Goal: Information Seeking & Learning: Learn about a topic

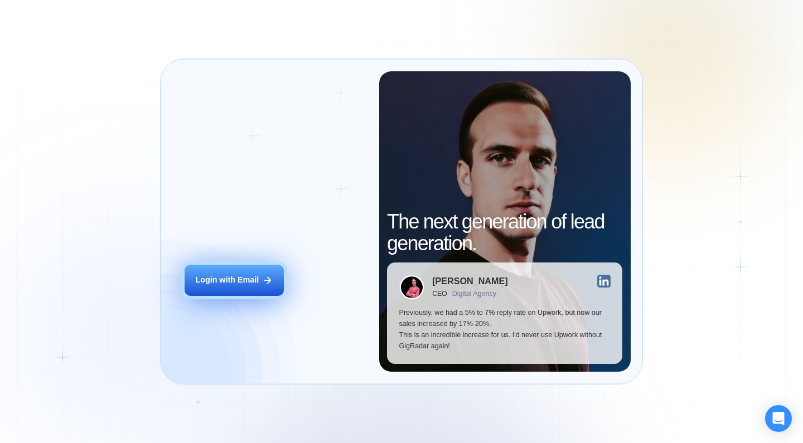
drag, startPoint x: 209, startPoint y: 308, endPoint x: 225, endPoint y: 294, distance: 20.9
click at [210, 308] on div "Login ‍ Welcome to GigRadar. AI Business Manager for Agencies Login with Email" at bounding box center [275, 221] width 206 height 301
click at [228, 291] on button "Login with Email" at bounding box center [234, 280] width 99 height 31
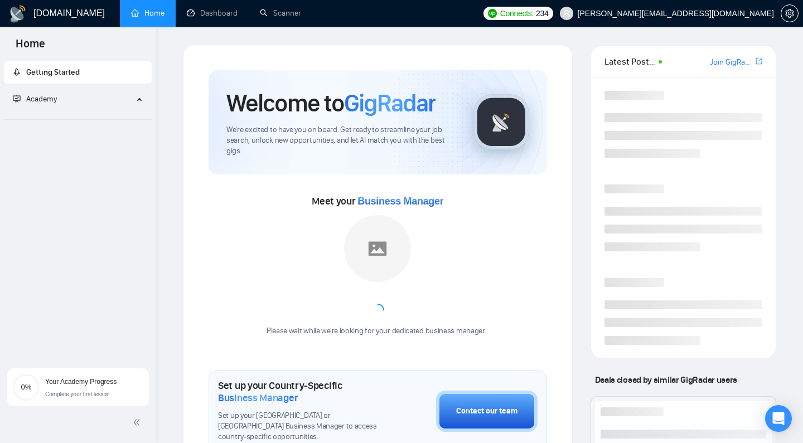
scroll to position [2, 0]
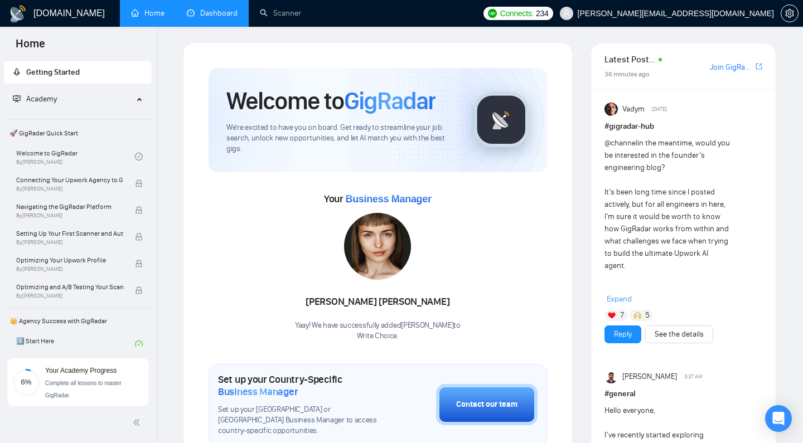
click at [214, 12] on link "Dashboard" at bounding box center [212, 12] width 51 height 9
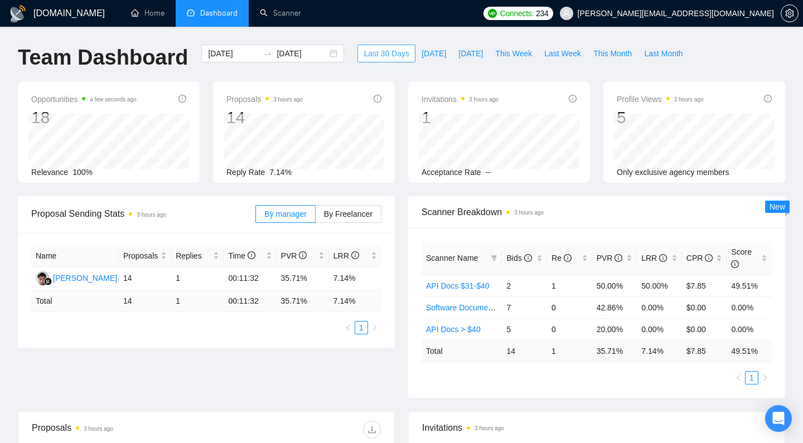
click at [395, 54] on span "Last 30 Days" at bounding box center [386, 53] width 46 height 12
click at [426, 55] on span "Today" at bounding box center [433, 53] width 25 height 12
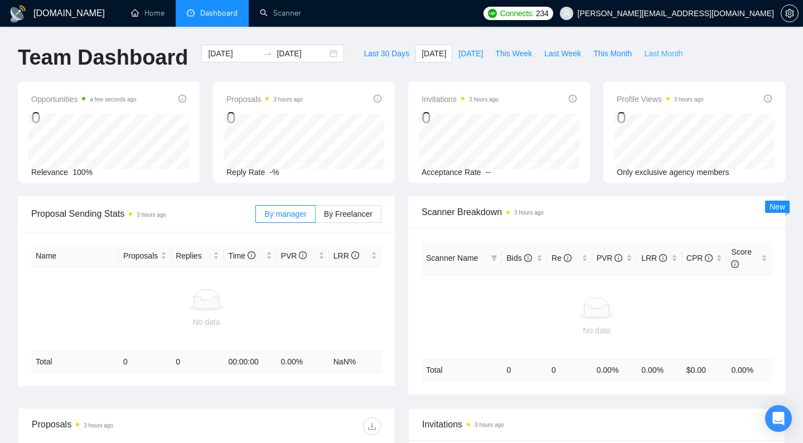
click at [664, 57] on span "Last Month" at bounding box center [663, 53] width 38 height 12
type input "2025-09-01"
type input "2025-09-30"
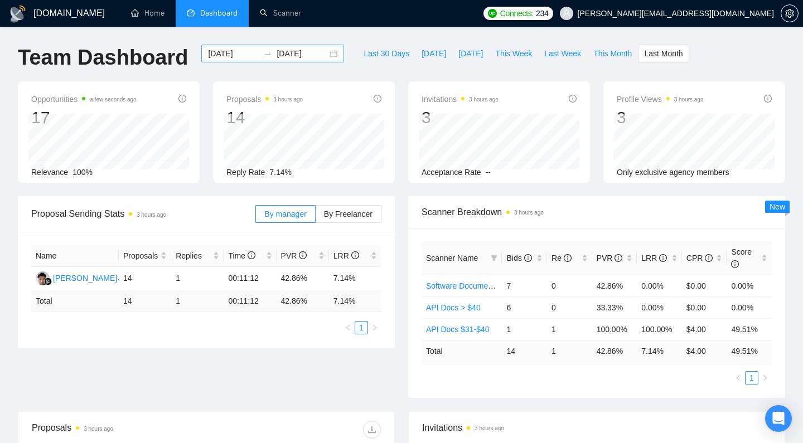
click at [212, 57] on input "2025-09-01" at bounding box center [233, 53] width 51 height 12
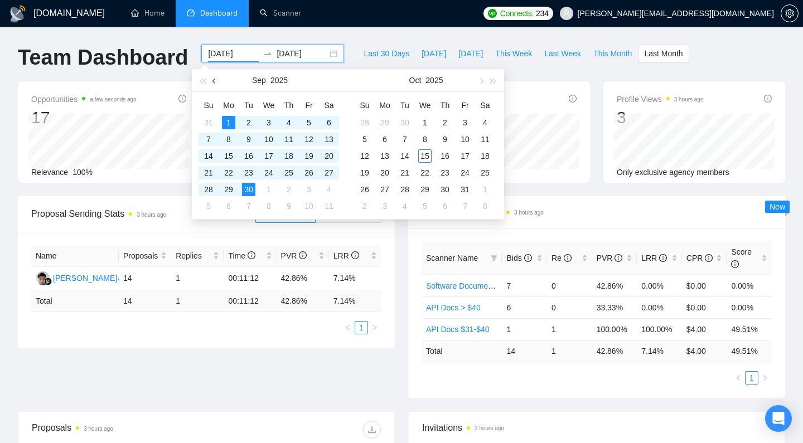
click at [211, 80] on button "button" at bounding box center [214, 80] width 12 height 22
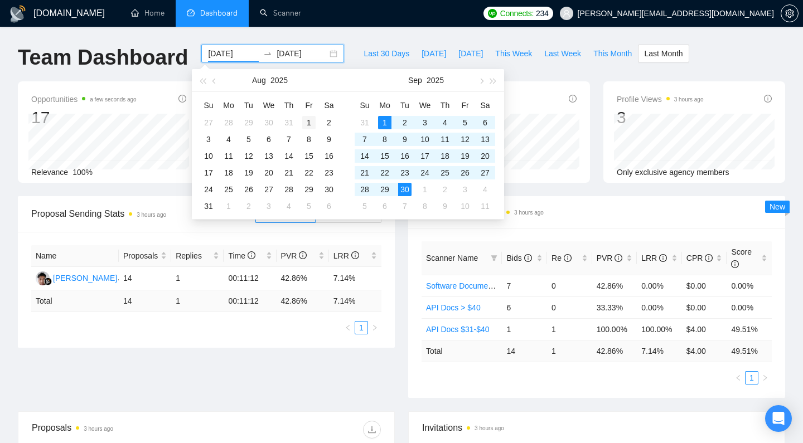
type input "2025-08-01"
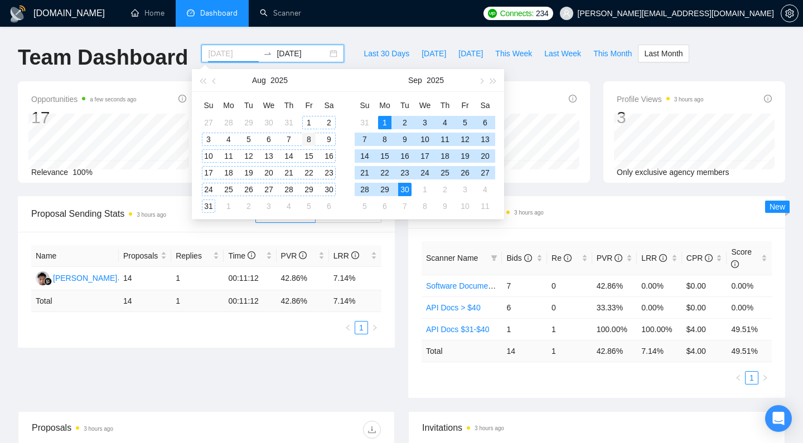
drag, startPoint x: 304, startPoint y: 119, endPoint x: 308, endPoint y: 142, distance: 23.2
click at [304, 119] on div "1" at bounding box center [308, 122] width 13 height 13
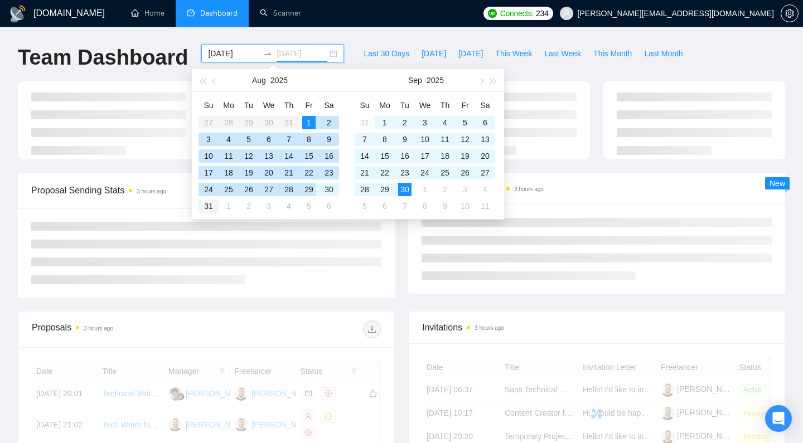
type input "2025-08-31"
click at [206, 207] on div "31" at bounding box center [208, 206] width 13 height 13
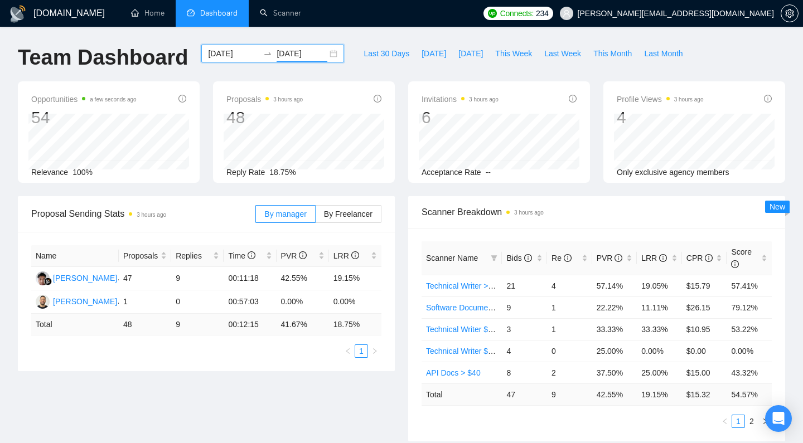
click at [224, 53] on input "2025-08-01" at bounding box center [233, 53] width 51 height 12
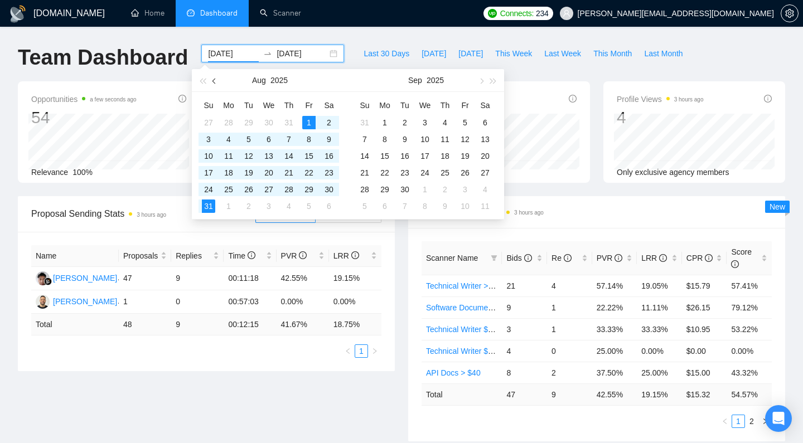
click at [213, 81] on span "button" at bounding box center [215, 81] width 6 height 6
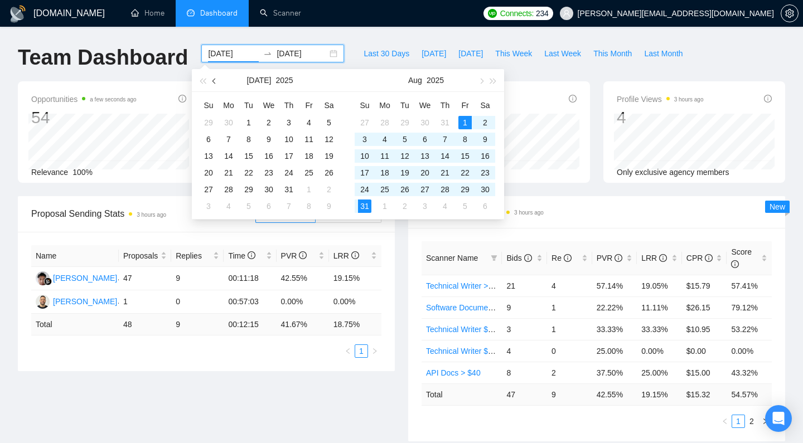
click at [213, 81] on span "button" at bounding box center [215, 81] width 6 height 6
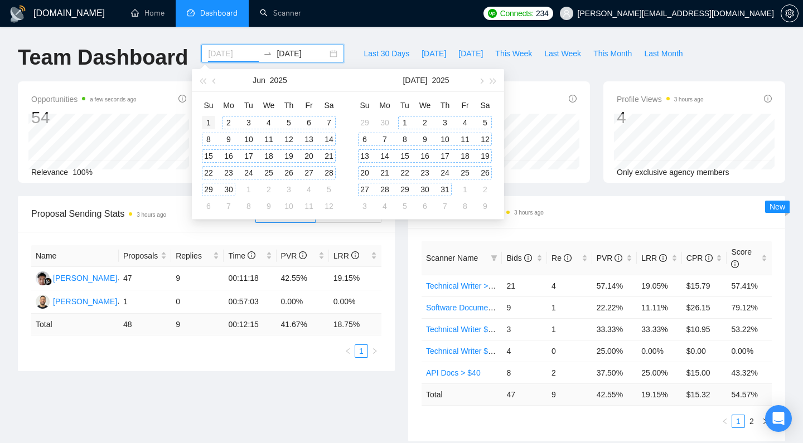
type input "2025-06-01"
click at [207, 122] on div "1" at bounding box center [208, 122] width 13 height 13
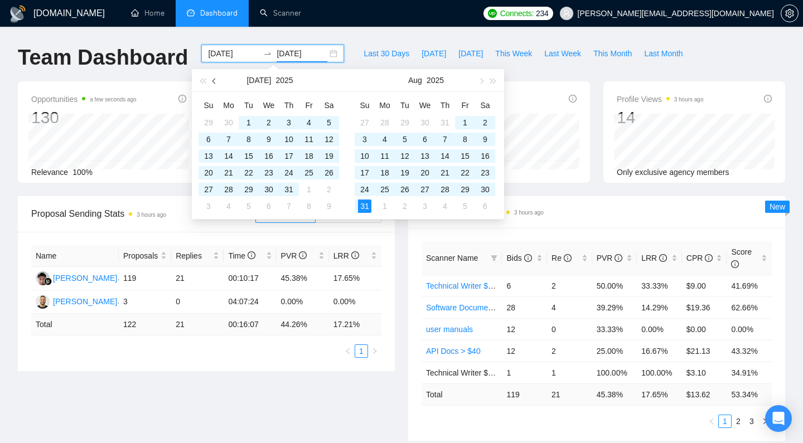
click at [215, 81] on span "button" at bounding box center [215, 81] width 6 height 6
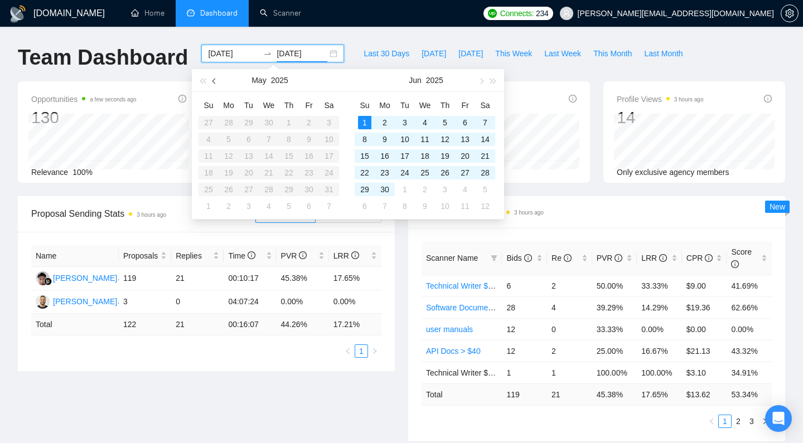
click at [215, 81] on span "button" at bounding box center [215, 81] width 6 height 6
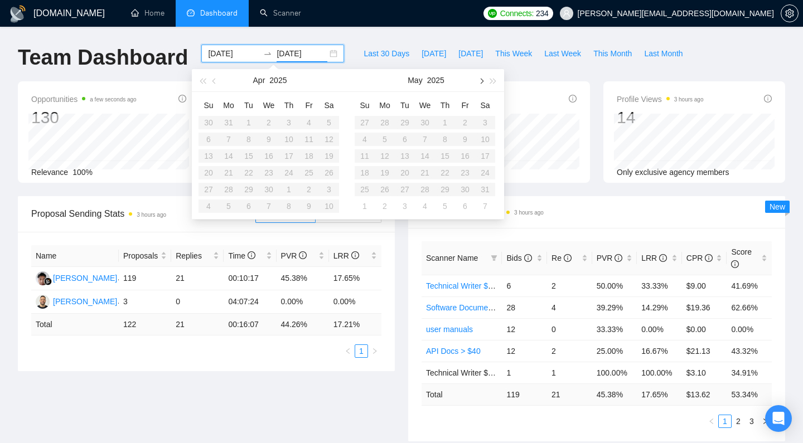
click at [477, 81] on button "button" at bounding box center [480, 80] width 12 height 22
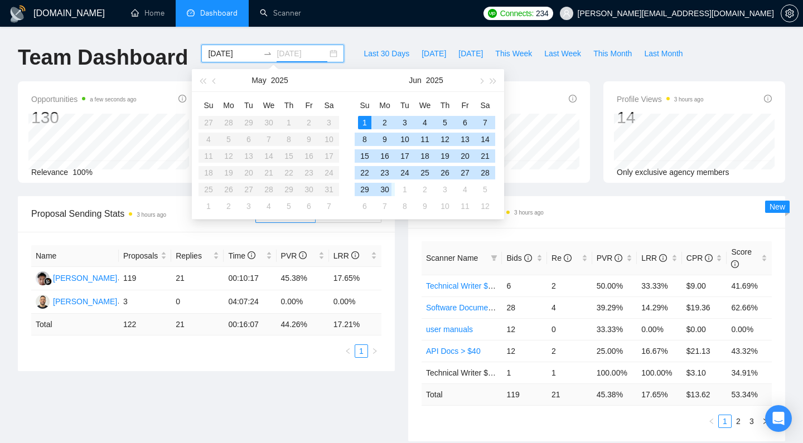
type input "2025-06-30"
click at [385, 187] on div "30" at bounding box center [384, 189] width 13 height 13
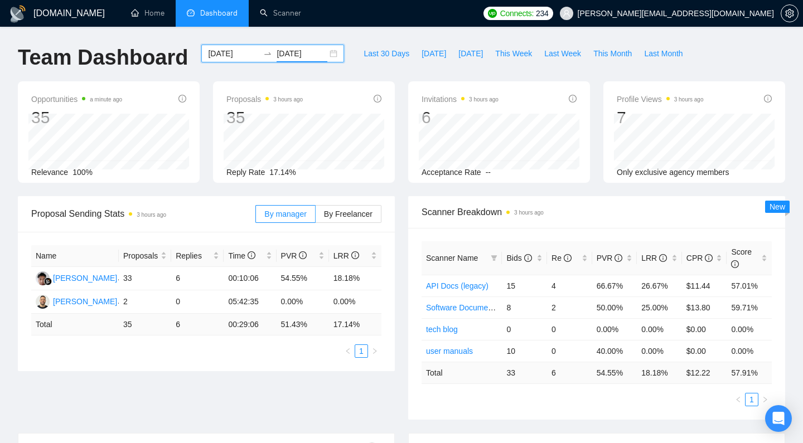
click at [221, 55] on input "2025-06-01" at bounding box center [233, 53] width 51 height 12
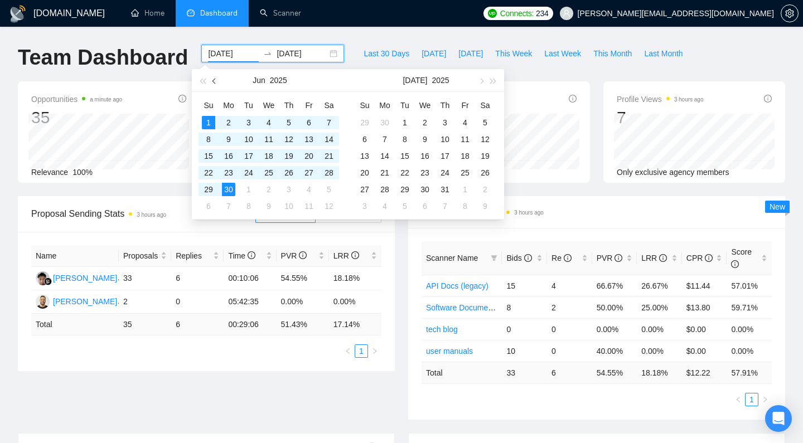
click at [216, 81] on span "button" at bounding box center [215, 81] width 6 height 6
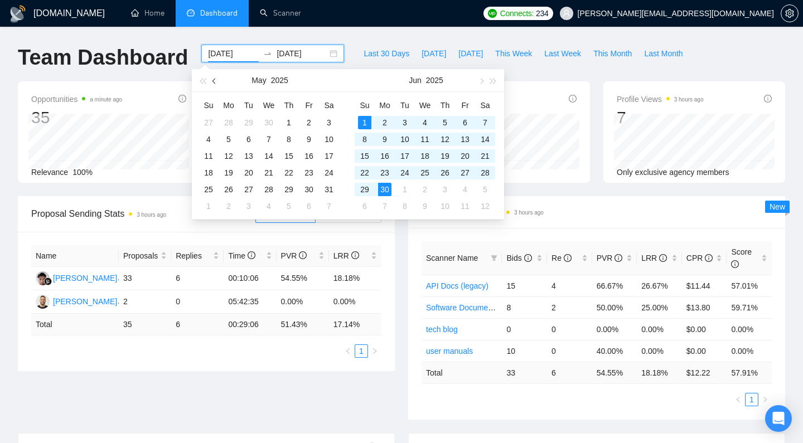
click at [216, 81] on span "button" at bounding box center [215, 81] width 6 height 6
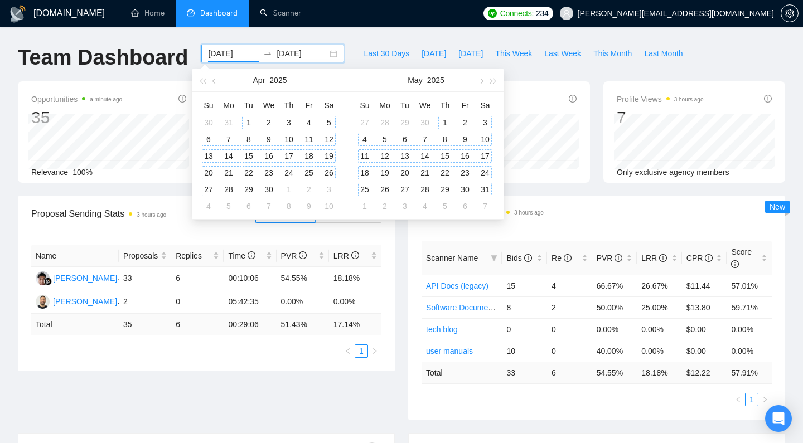
type input "2025-04-01"
click at [246, 119] on div "1" at bounding box center [248, 122] width 13 height 13
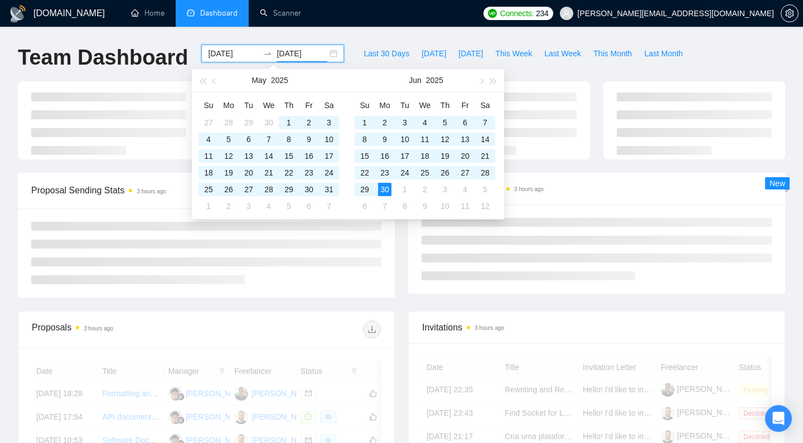
click at [295, 51] on input "2025-06-30" at bounding box center [301, 53] width 51 height 12
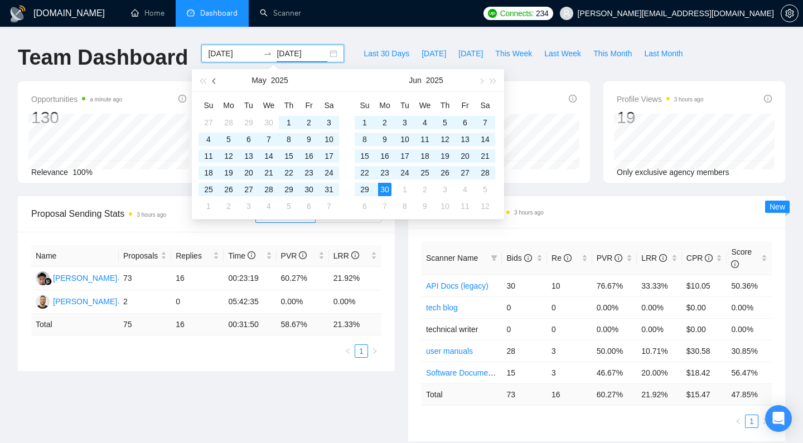
click at [217, 83] on button "button" at bounding box center [214, 80] width 12 height 22
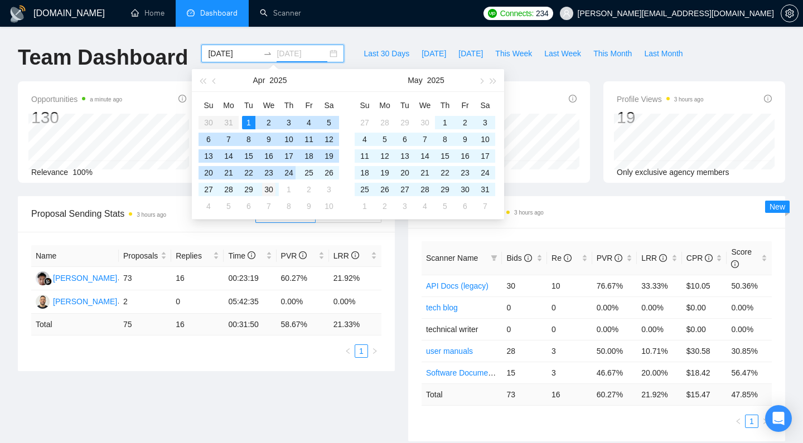
type input "2025-04-30"
click at [272, 185] on div "30" at bounding box center [268, 189] width 13 height 13
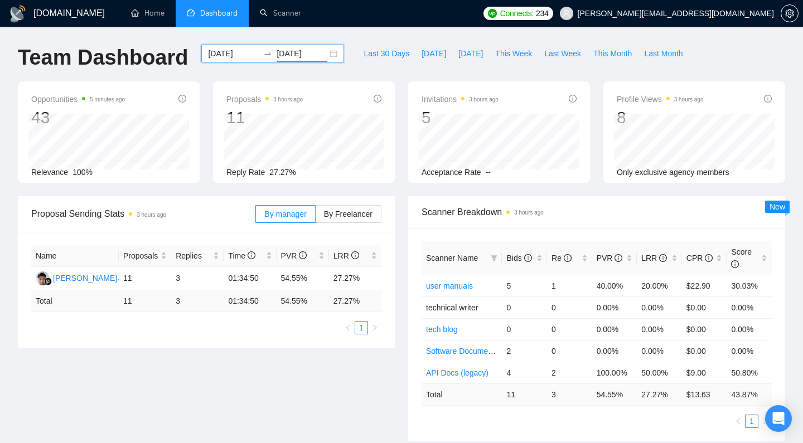
click at [454, 75] on div "Last 30 Days Today Yesterday This Week Last Week This Month Last Month" at bounding box center [523, 63] width 344 height 37
click at [212, 56] on input "2025-04-01" at bounding box center [233, 53] width 51 height 12
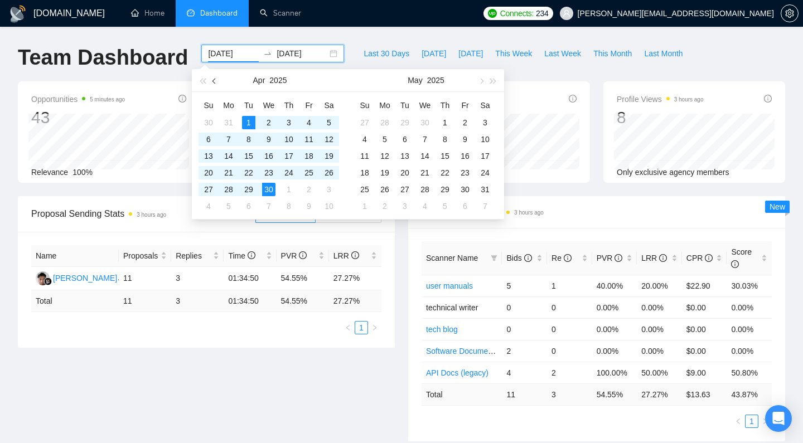
click at [215, 80] on span "button" at bounding box center [215, 81] width 6 height 6
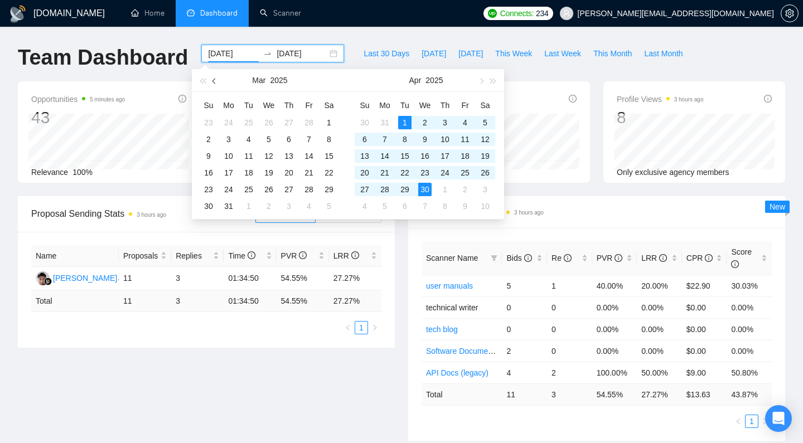
click at [215, 80] on span "button" at bounding box center [215, 81] width 6 height 6
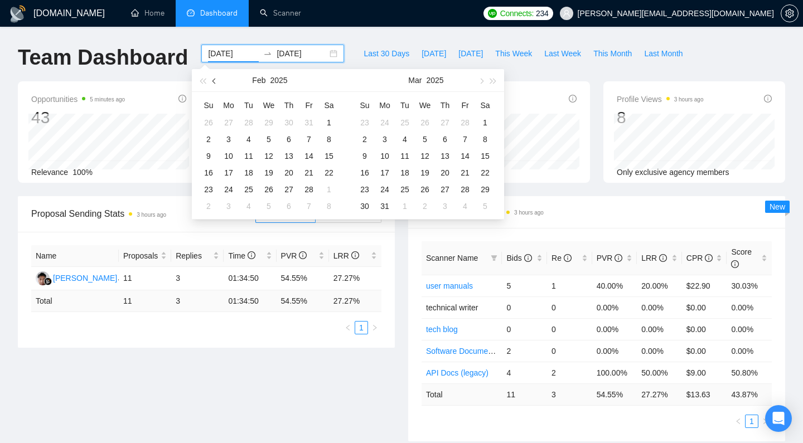
click at [215, 80] on span "button" at bounding box center [215, 81] width 6 height 6
type input "2025-01-01"
click at [266, 120] on div "1" at bounding box center [268, 122] width 13 height 13
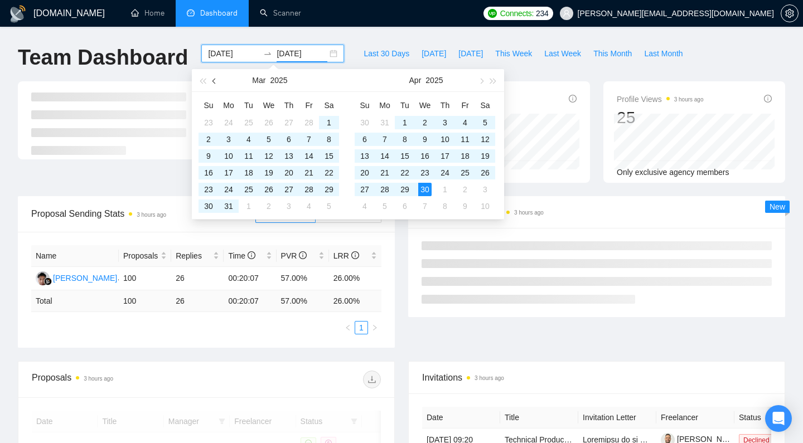
click at [219, 85] on button "button" at bounding box center [214, 80] width 12 height 22
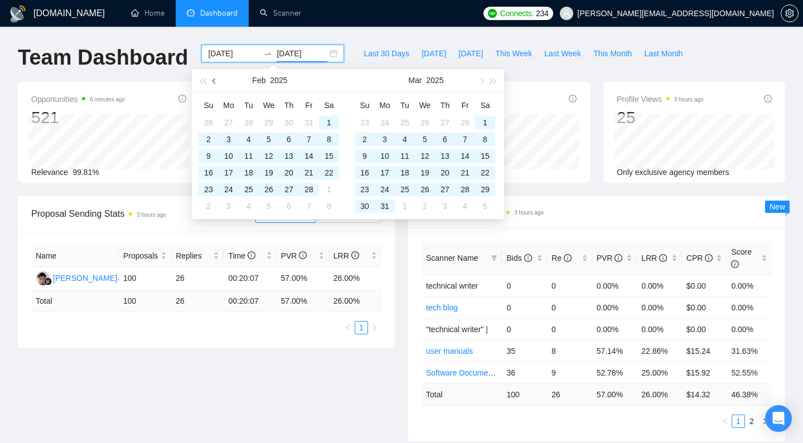
click at [219, 85] on button "button" at bounding box center [214, 80] width 12 height 22
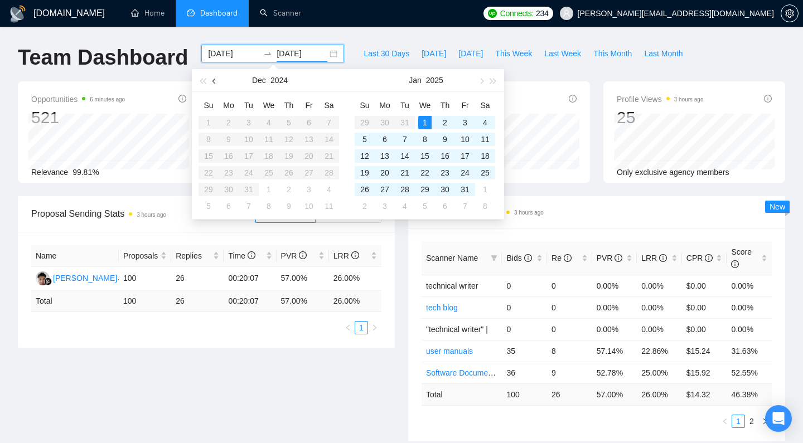
click at [219, 85] on button "button" at bounding box center [214, 80] width 12 height 22
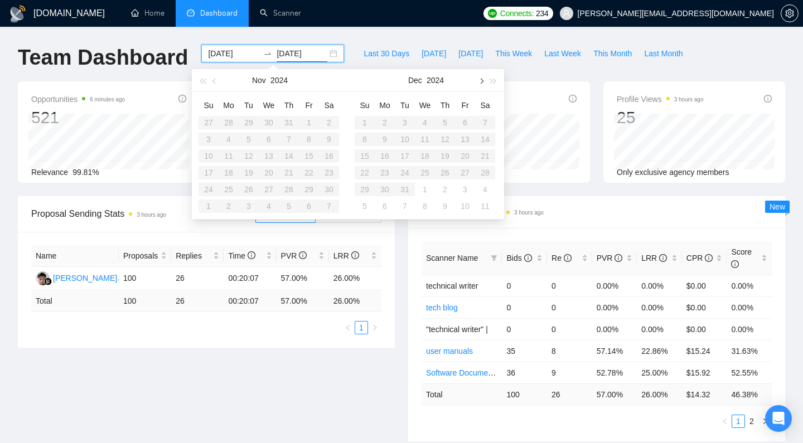
click at [480, 81] on span "button" at bounding box center [481, 81] width 6 height 6
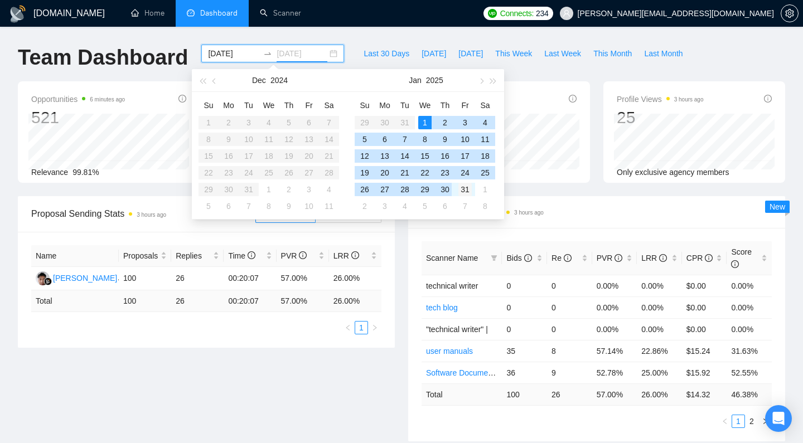
type input "2025-01-31"
click at [460, 188] on div "31" at bounding box center [464, 189] width 13 height 13
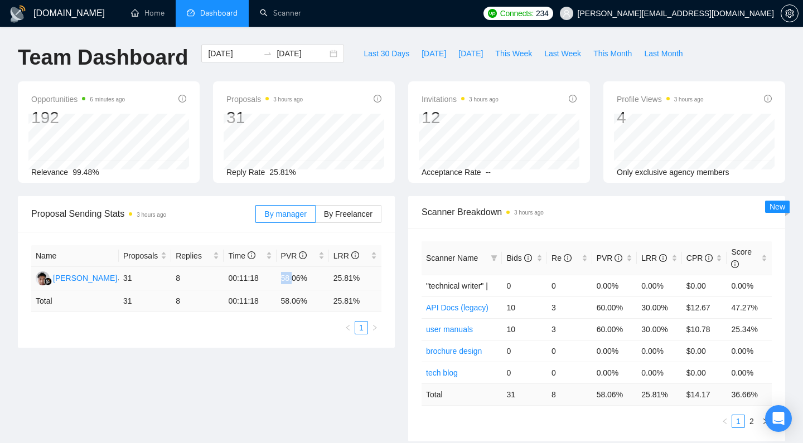
drag, startPoint x: 279, startPoint y: 280, endPoint x: 292, endPoint y: 279, distance: 12.3
click at [292, 279] on td "58.06%" at bounding box center [302, 278] width 52 height 23
click at [296, 278] on td "58.06%" at bounding box center [302, 278] width 52 height 23
click at [297, 277] on td "58.06%" at bounding box center [302, 278] width 52 height 23
drag, startPoint x: 333, startPoint y: 276, endPoint x: 373, endPoint y: 276, distance: 40.1
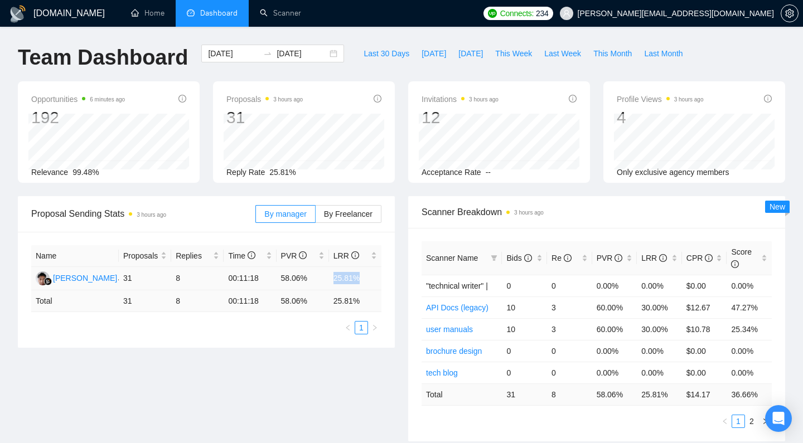
click at [373, 276] on td "25.81%" at bounding box center [355, 278] width 52 height 23
drag, startPoint x: 730, startPoint y: 307, endPoint x: 768, endPoint y: 308, distance: 37.4
click at [768, 308] on td "47.27%" at bounding box center [748, 308] width 45 height 22
click at [656, 307] on td "30.00%" at bounding box center [659, 308] width 45 height 22
click at [657, 307] on td "30.00%" at bounding box center [659, 308] width 45 height 22
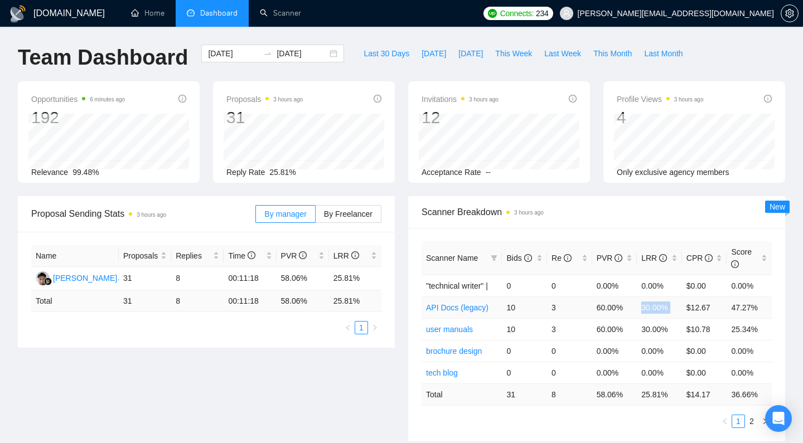
click at [657, 307] on td "30.00%" at bounding box center [659, 308] width 45 height 22
click at [213, 51] on input "2025-01-01" at bounding box center [233, 53] width 51 height 12
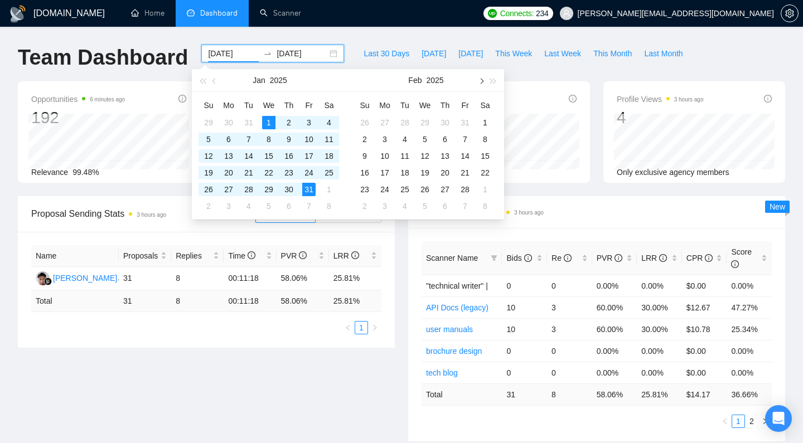
click at [481, 80] on span "button" at bounding box center [481, 81] width 6 height 6
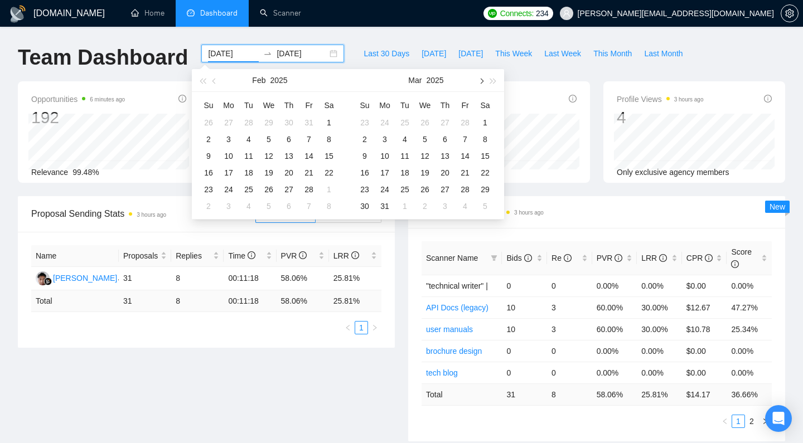
click at [481, 80] on span "button" at bounding box center [481, 81] width 6 height 6
click at [482, 79] on span "button" at bounding box center [481, 81] width 6 height 6
type input "2025-05-01"
click at [445, 121] on div "1" at bounding box center [444, 122] width 13 height 13
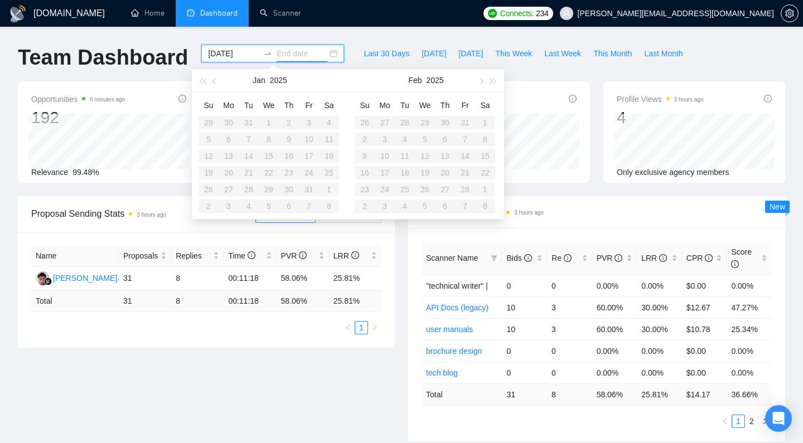
click at [227, 56] on input "2025-05-01" at bounding box center [233, 53] width 51 height 12
click at [276, 55] on input at bounding box center [301, 53] width 51 height 12
click at [483, 77] on button "button" at bounding box center [480, 80] width 12 height 22
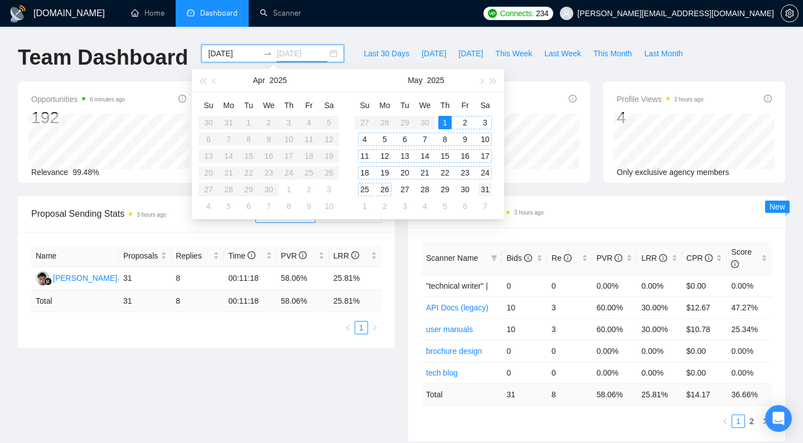
type input "2025-05-31"
click at [492, 187] on td "31" at bounding box center [485, 189] width 20 height 17
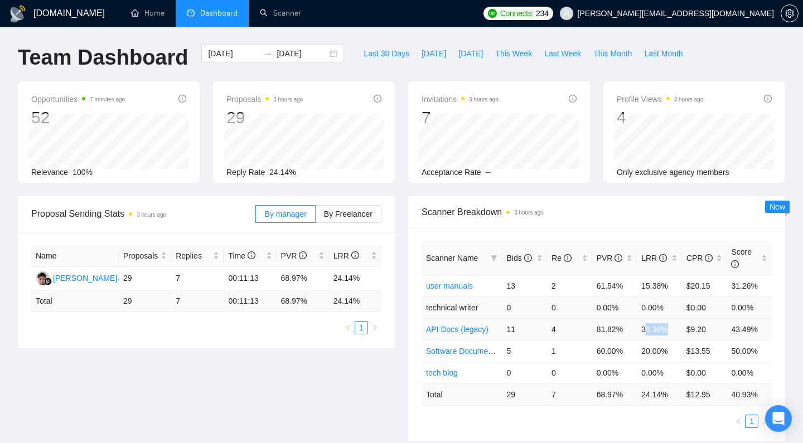
drag, startPoint x: 648, startPoint y: 329, endPoint x: 611, endPoint y: 303, distance: 44.8
click at [668, 328] on td "36.36%" at bounding box center [659, 329] width 45 height 22
click at [227, 57] on input "2025-05-01" at bounding box center [233, 53] width 51 height 12
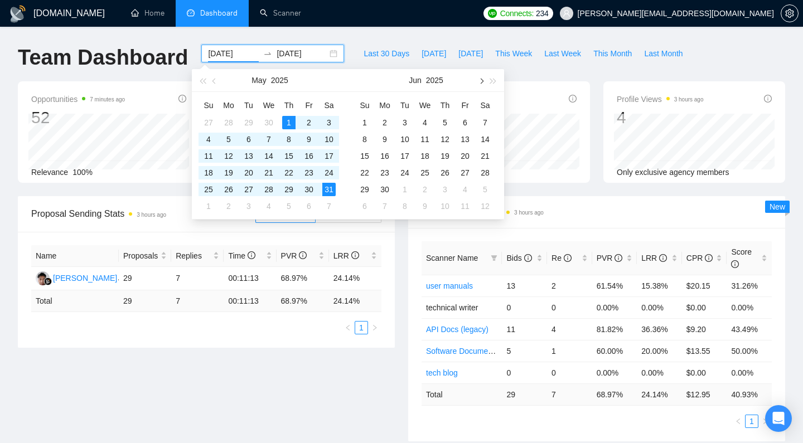
click at [479, 79] on span "button" at bounding box center [481, 81] width 6 height 6
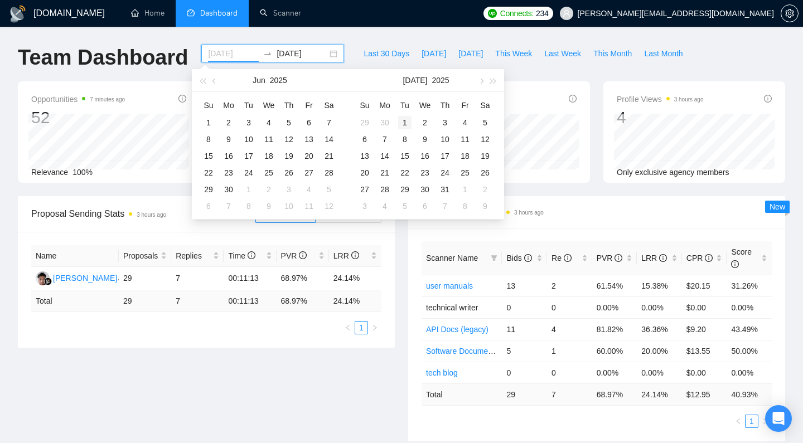
type input "2025-07-01"
click at [404, 121] on div "1" at bounding box center [404, 122] width 13 height 13
click at [482, 77] on button "button" at bounding box center [480, 80] width 12 height 22
type input "2025-07-31"
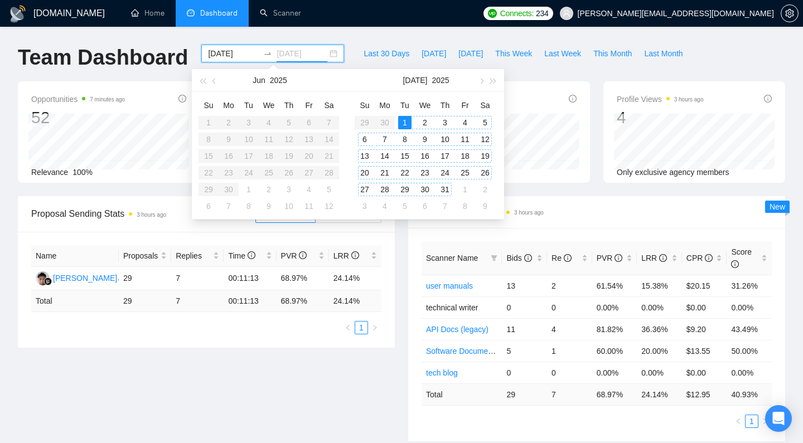
click at [446, 184] on div "31" at bounding box center [444, 189] width 13 height 13
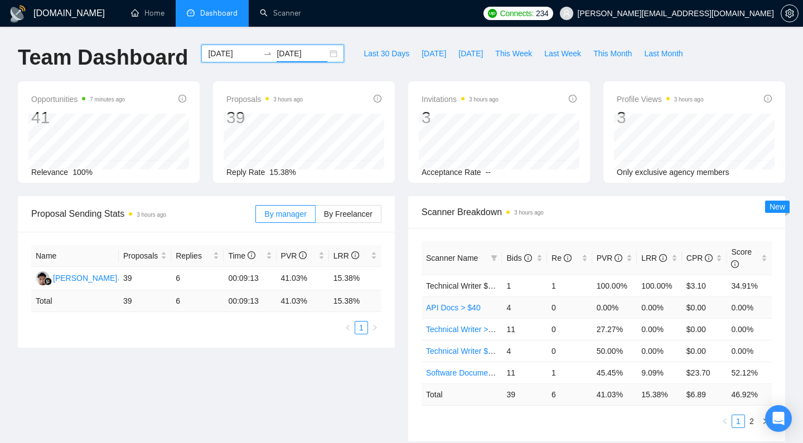
click at [587, 304] on td "0" at bounding box center [569, 308] width 45 height 22
drag, startPoint x: 602, startPoint y: 372, endPoint x: 630, endPoint y: 372, distance: 28.4
click at [630, 372] on td "45.45%" at bounding box center [614, 373] width 45 height 22
drag, startPoint x: 674, startPoint y: 372, endPoint x: 641, endPoint y: 371, distance: 32.9
click at [643, 371] on td "9.09%" at bounding box center [659, 373] width 45 height 22
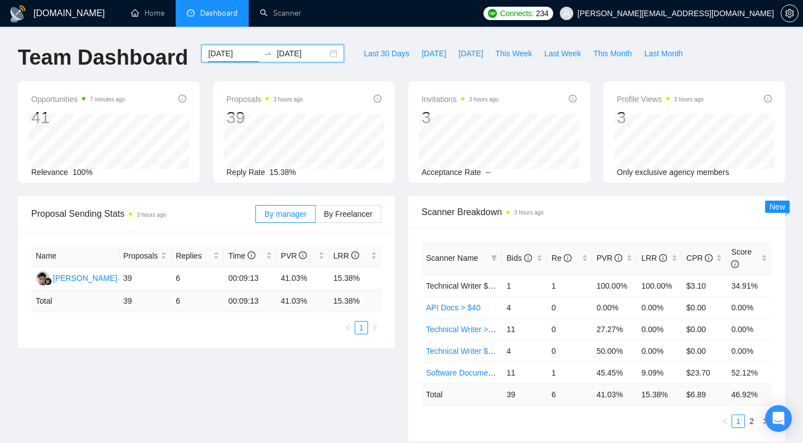
click at [223, 56] on input "2025-07-01" at bounding box center [233, 53] width 51 height 12
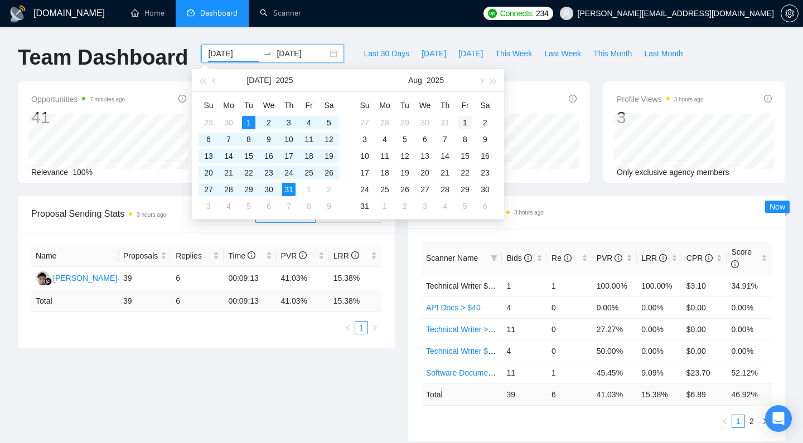
type input "2025-08-01"
click at [465, 124] on div "1" at bounding box center [464, 122] width 13 height 13
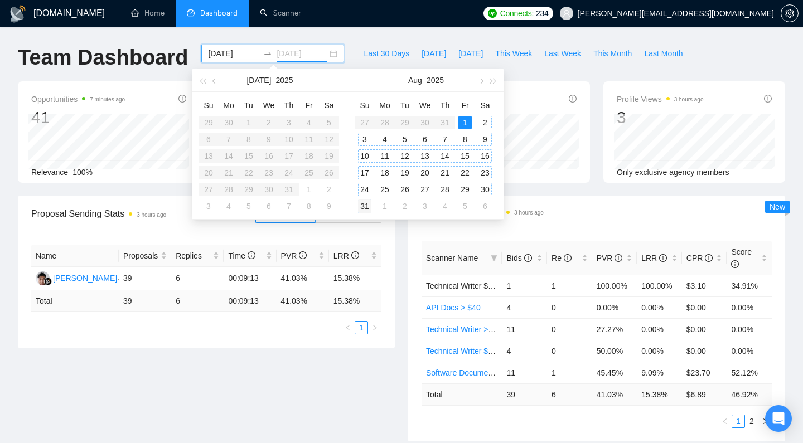
type input "2025-08-31"
click at [370, 204] on div "31" at bounding box center [364, 206] width 13 height 13
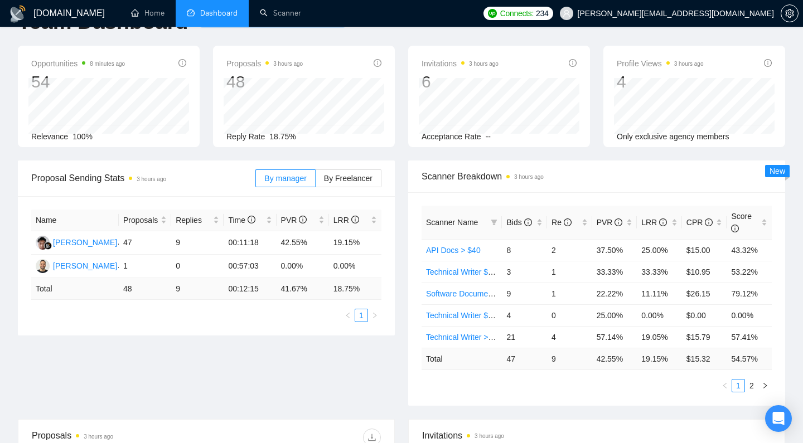
scroll to position [36, 0]
click at [677, 248] on td "25.00%" at bounding box center [659, 250] width 45 height 22
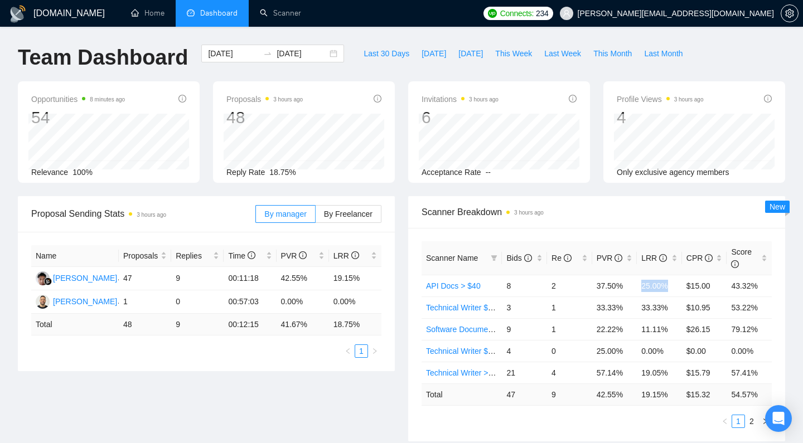
scroll to position [0, 0]
drag, startPoint x: 649, startPoint y: 329, endPoint x: 649, endPoint y: 315, distance: 13.9
click at [669, 329] on td "11.11%" at bounding box center [659, 329] width 45 height 22
click at [224, 54] on input "2025-08-01" at bounding box center [233, 53] width 51 height 12
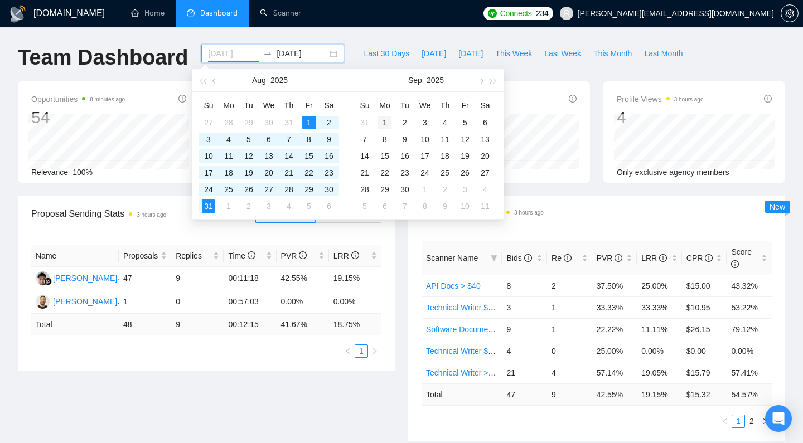
type input "2025-09-01"
click at [385, 124] on div "1" at bounding box center [384, 122] width 13 height 13
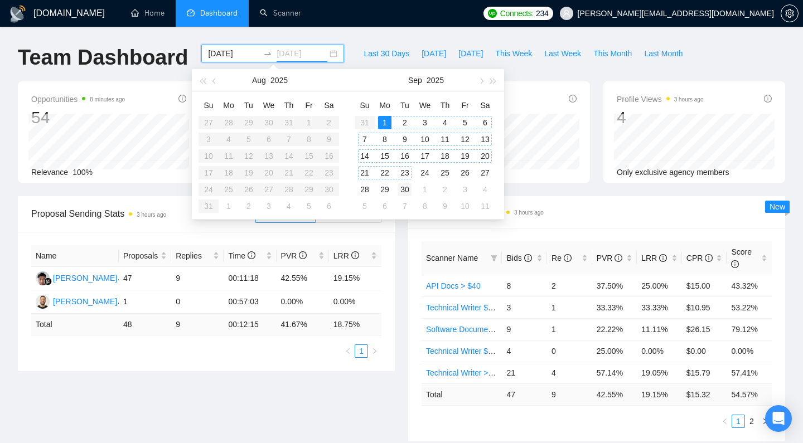
type input "2025-09-30"
click at [404, 189] on div "30" at bounding box center [404, 189] width 13 height 13
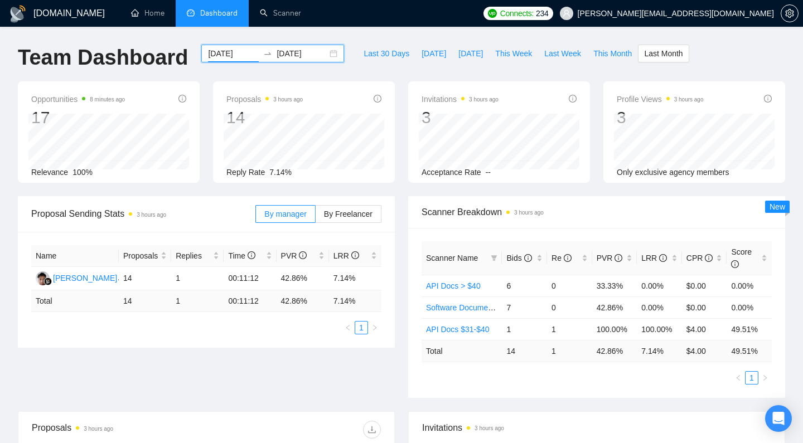
click at [227, 48] on input "2025-09-01" at bounding box center [233, 53] width 51 height 12
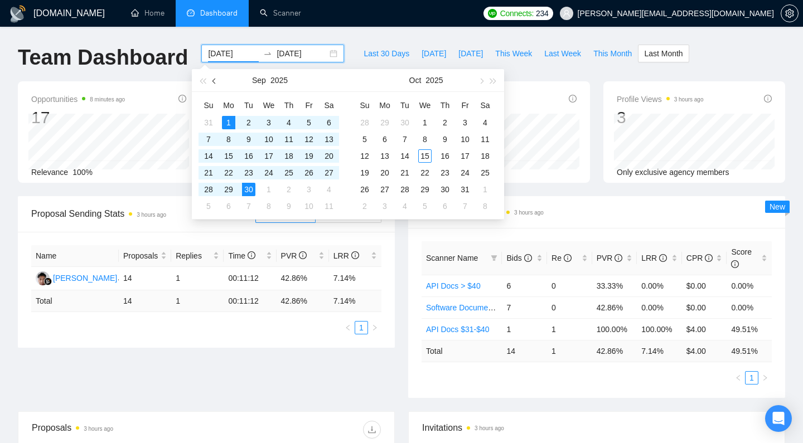
click at [216, 80] on span "button" at bounding box center [215, 81] width 6 height 6
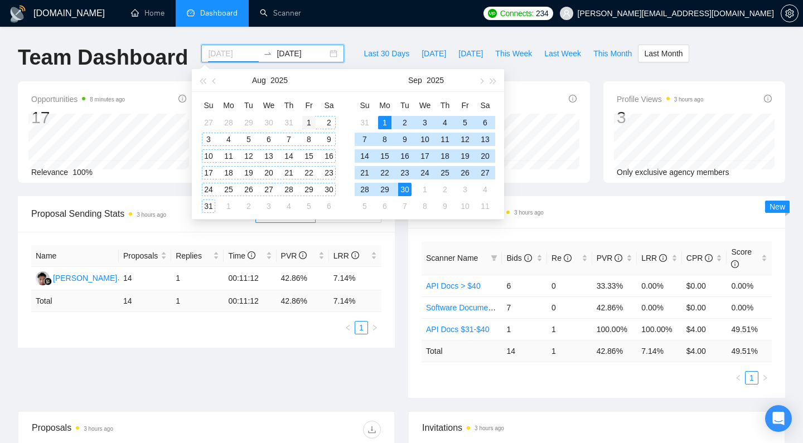
type input "2025-08-01"
click at [310, 120] on div "1" at bounding box center [308, 122] width 13 height 13
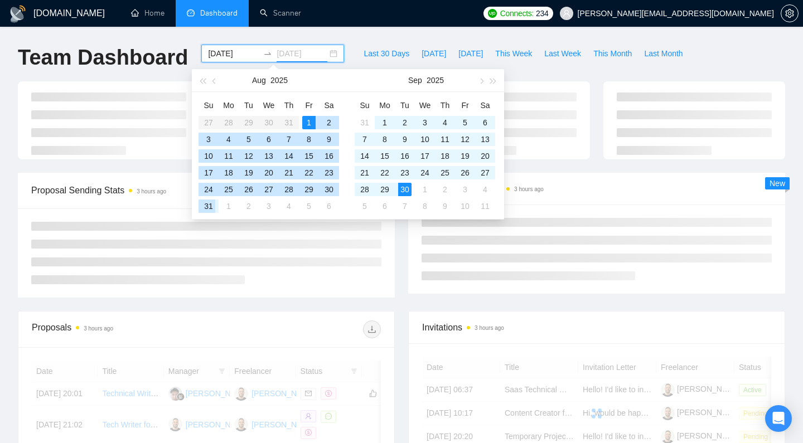
type input "2025-08-31"
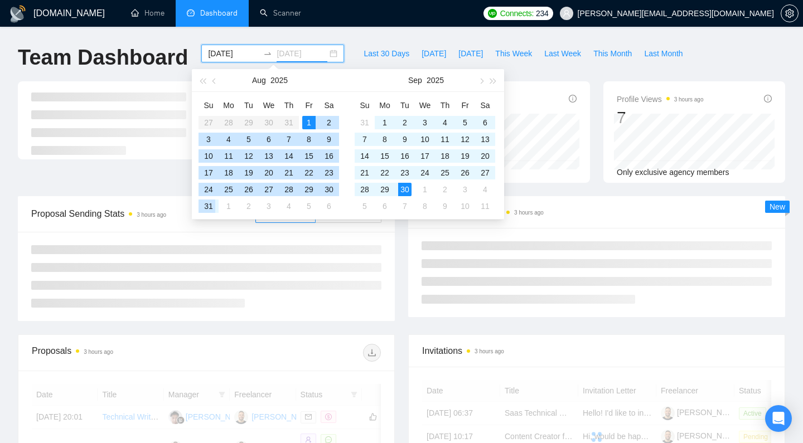
click at [210, 206] on div "31" at bounding box center [208, 206] width 13 height 13
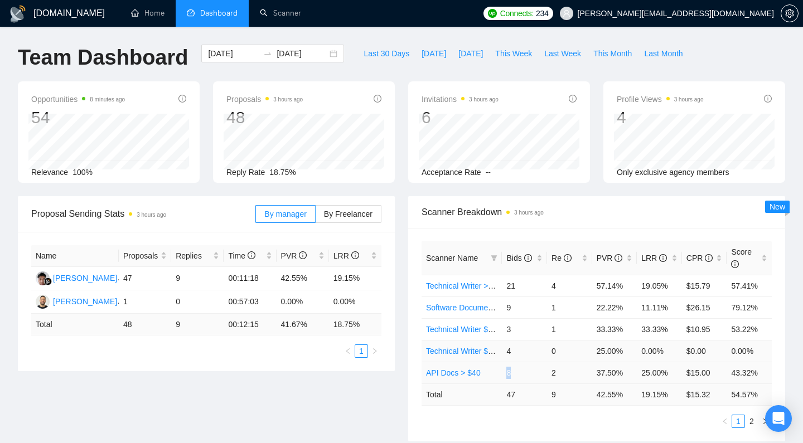
drag, startPoint x: 511, startPoint y: 371, endPoint x: 507, endPoint y: 351, distance: 21.0
click at [505, 372] on td "8" at bounding box center [524, 373] width 45 height 22
click at [503, 310] on td "9" at bounding box center [524, 308] width 45 height 22
click at [215, 51] on input "2025-08-01" at bounding box center [233, 53] width 51 height 12
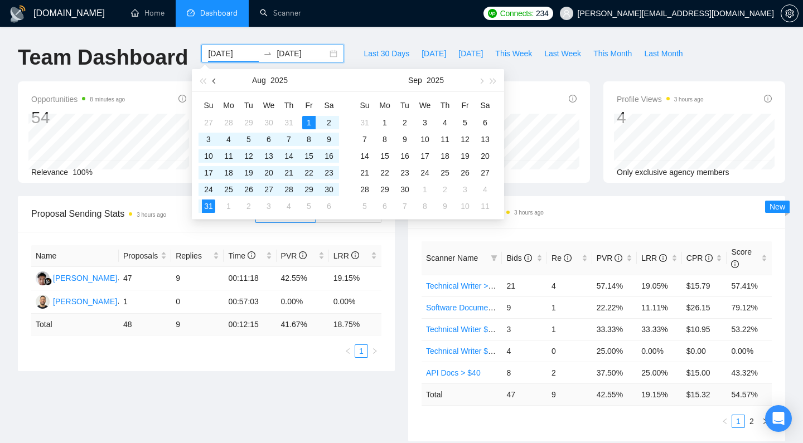
click at [210, 80] on button "button" at bounding box center [214, 80] width 12 height 22
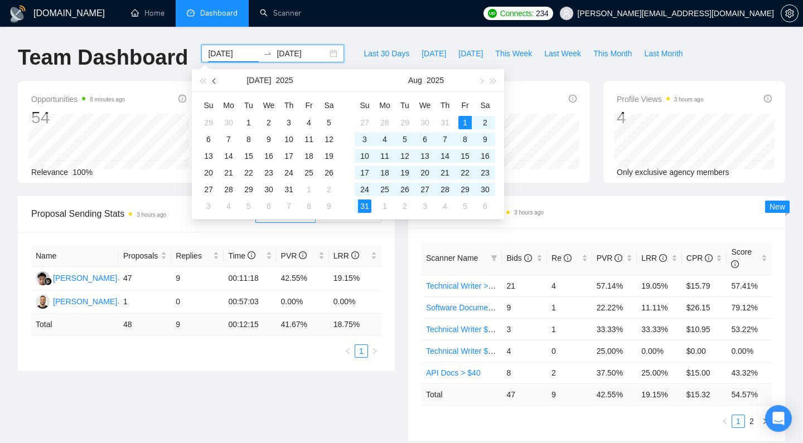
click at [210, 80] on button "button" at bounding box center [214, 80] width 12 height 22
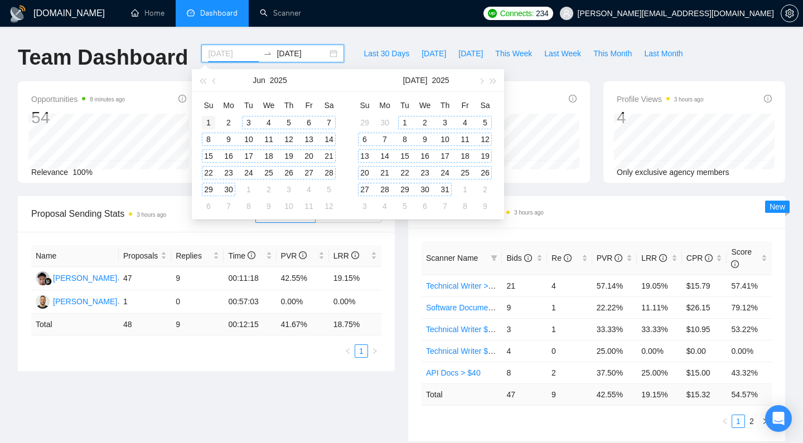
type input "2025-06-01"
click at [210, 122] on div "1" at bounding box center [208, 122] width 13 height 13
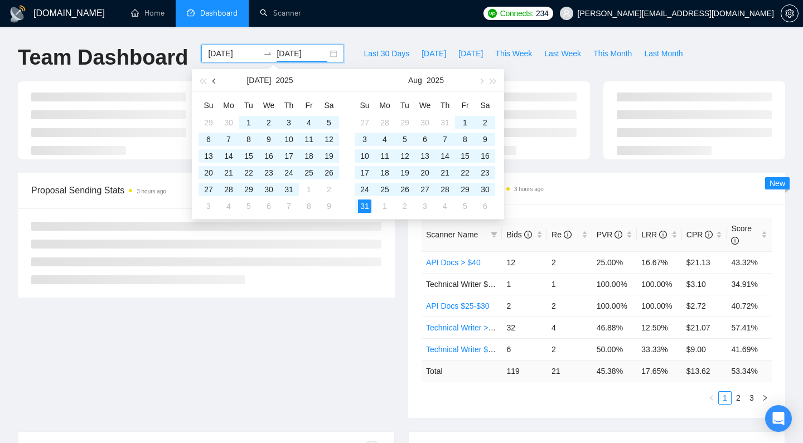
click at [214, 82] on span "button" at bounding box center [215, 81] width 6 height 6
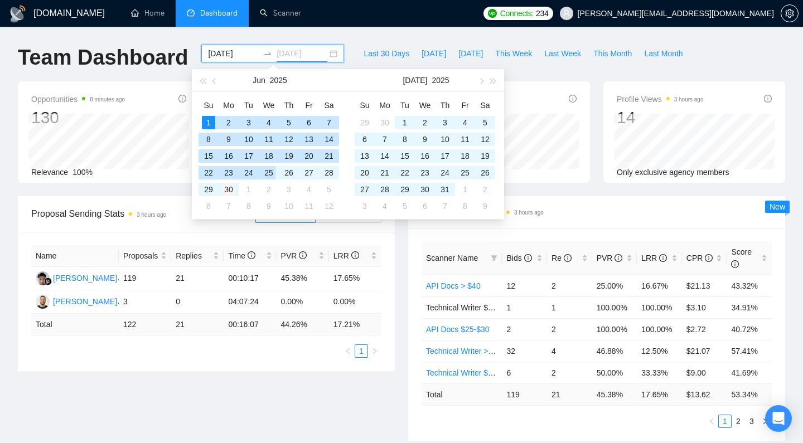
type input "2025-06-30"
drag, startPoint x: 230, startPoint y: 190, endPoint x: 238, endPoint y: 195, distance: 9.5
click at [230, 190] on div "30" at bounding box center [228, 189] width 13 height 13
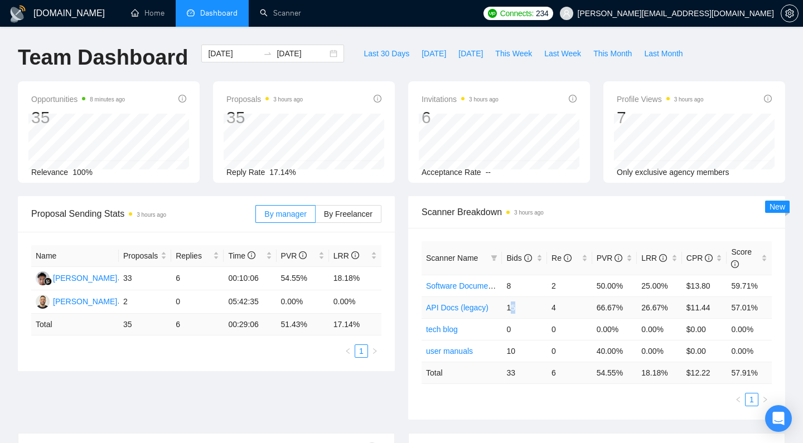
drag, startPoint x: 518, startPoint y: 308, endPoint x: 510, endPoint y: 305, distance: 8.8
click at [509, 308] on td "15" at bounding box center [524, 308] width 45 height 22
drag, startPoint x: 511, startPoint y: 285, endPoint x: 503, endPoint y: 285, distance: 7.8
click at [503, 285] on td "8" at bounding box center [524, 286] width 45 height 22
click at [219, 51] on input "2025-06-01" at bounding box center [233, 53] width 51 height 12
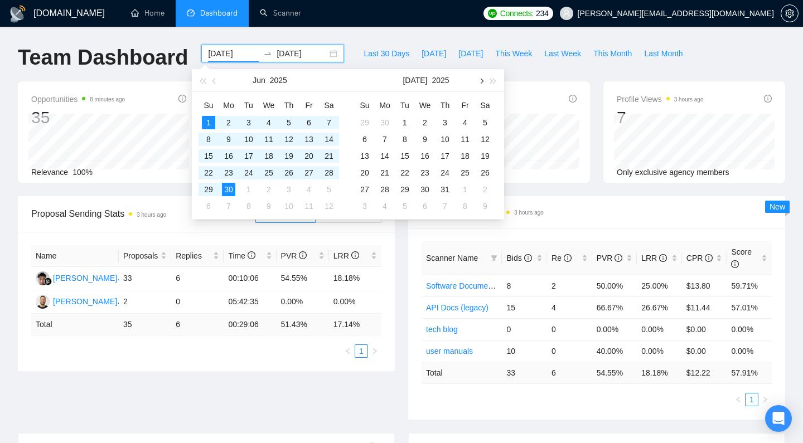
click at [483, 82] on button "button" at bounding box center [480, 80] width 12 height 22
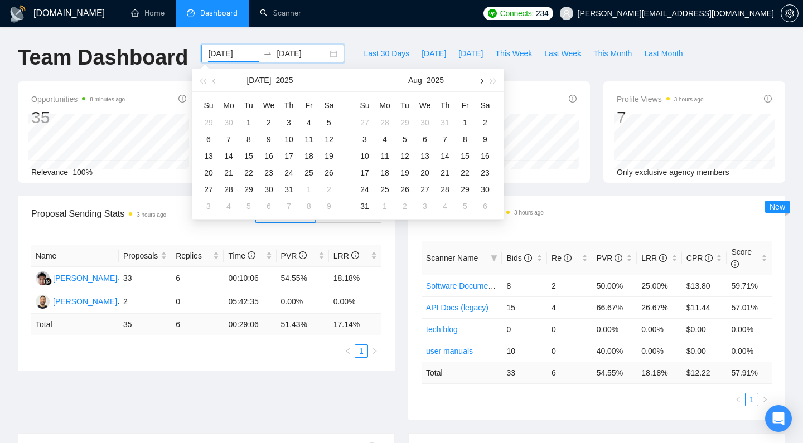
click at [483, 82] on button "button" at bounding box center [480, 80] width 12 height 22
type input "2025-09-01"
click at [383, 118] on div "1" at bounding box center [384, 122] width 13 height 13
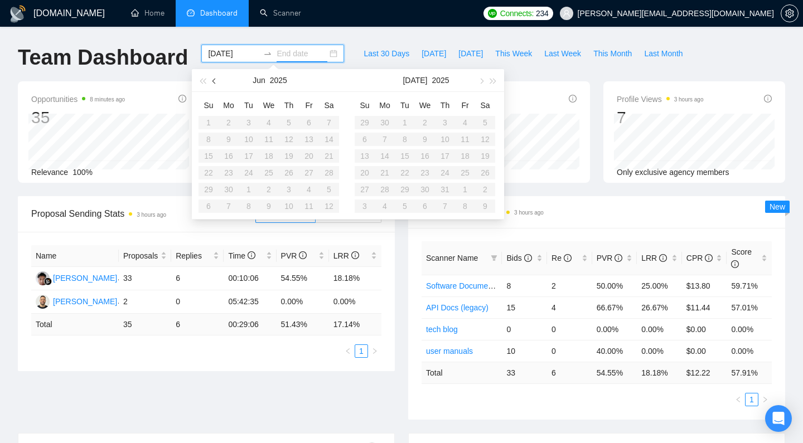
click at [217, 80] on span "button" at bounding box center [215, 81] width 6 height 6
click at [480, 81] on span "button" at bounding box center [481, 81] width 6 height 6
type input "2025-09-30"
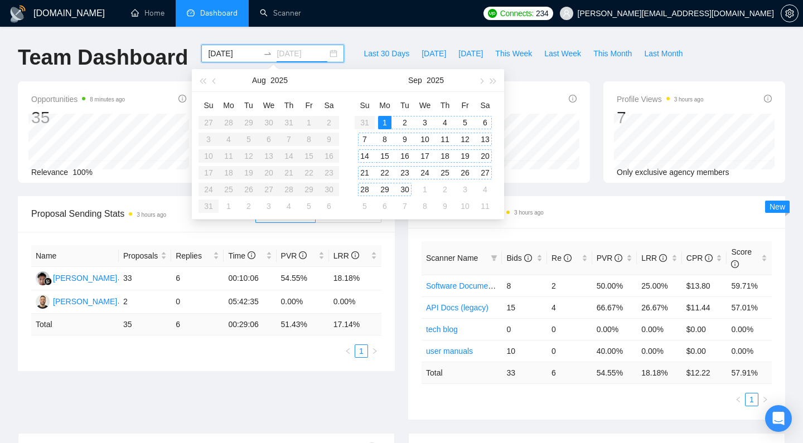
click at [403, 191] on div "30" at bounding box center [404, 189] width 13 height 13
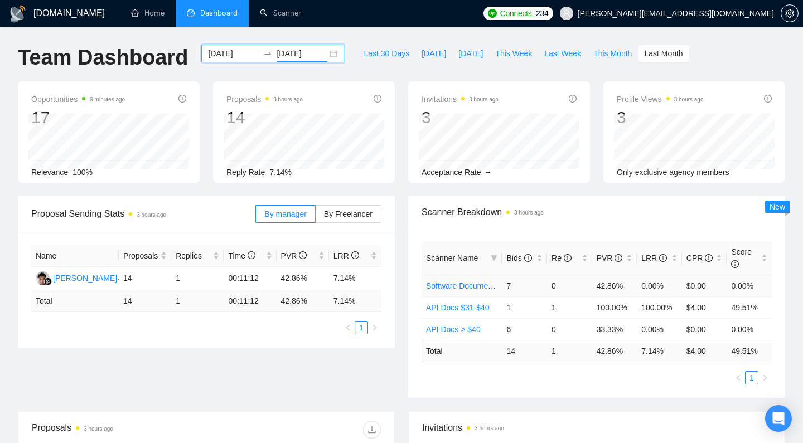
click at [640, 290] on td "0.00%" at bounding box center [659, 286] width 45 height 22
click at [474, 285] on link "Software Documentation" at bounding box center [468, 285] width 85 height 9
click at [457, 328] on link "API Docs > $40" at bounding box center [453, 329] width 55 height 9
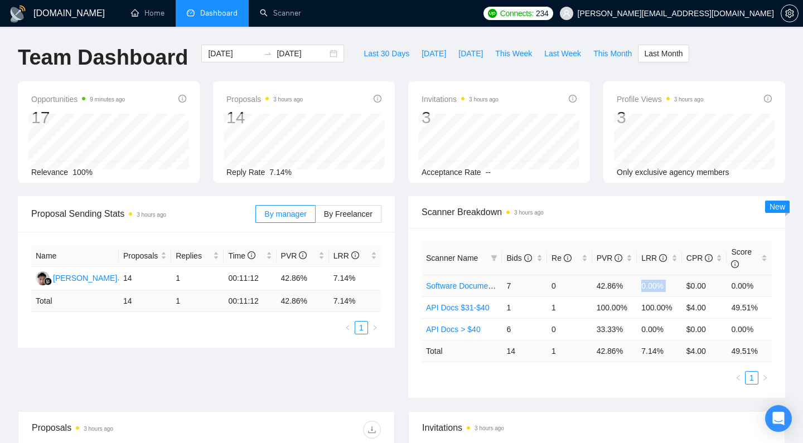
click at [654, 286] on td "0.00%" at bounding box center [659, 286] width 45 height 22
drag, startPoint x: 509, startPoint y: 284, endPoint x: 499, endPoint y: 286, distance: 9.6
click at [500, 286] on tr "Software Documentation 7 0 42.86% 0.00% $0.00 0.00%" at bounding box center [596, 286] width 350 height 22
click at [522, 284] on td "7" at bounding box center [524, 286] width 45 height 22
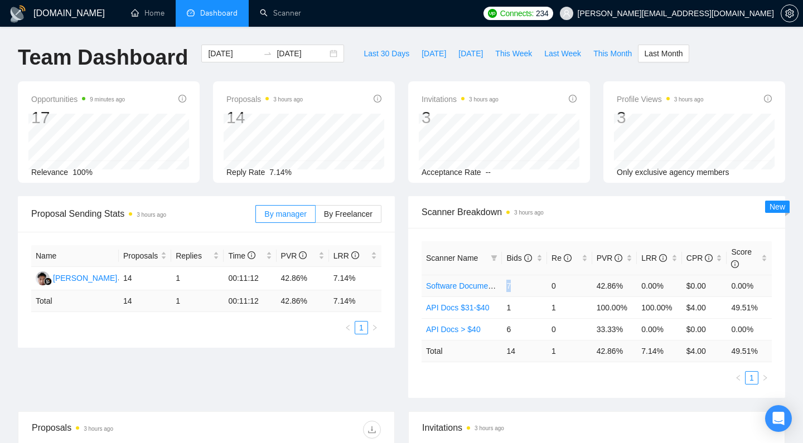
drag, startPoint x: 517, startPoint y: 285, endPoint x: 637, endPoint y: 285, distance: 119.3
click at [507, 287] on td "7" at bounding box center [524, 286] width 45 height 22
drag, startPoint x: 640, startPoint y: 287, endPoint x: 661, endPoint y: 289, distance: 20.7
click at [670, 283] on td "0.00%" at bounding box center [659, 286] width 45 height 22
drag, startPoint x: 509, startPoint y: 307, endPoint x: 592, endPoint y: 308, distance: 82.5
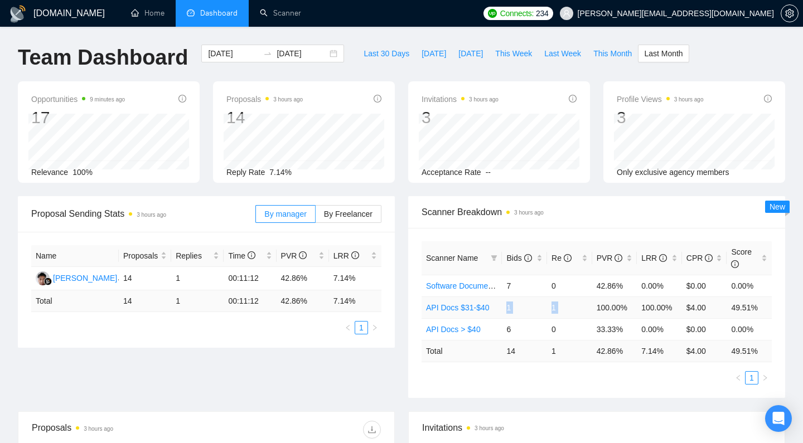
click at [592, 308] on tr "API Docs $31-$40 1 1 100.00% 100.00% $4.00 49.51%" at bounding box center [596, 308] width 350 height 22
drag, startPoint x: 590, startPoint y: 309, endPoint x: 582, endPoint y: 309, distance: 7.8
click at [590, 309] on td "1" at bounding box center [569, 308] width 45 height 22
click at [653, 306] on td "100.00%" at bounding box center [659, 308] width 45 height 22
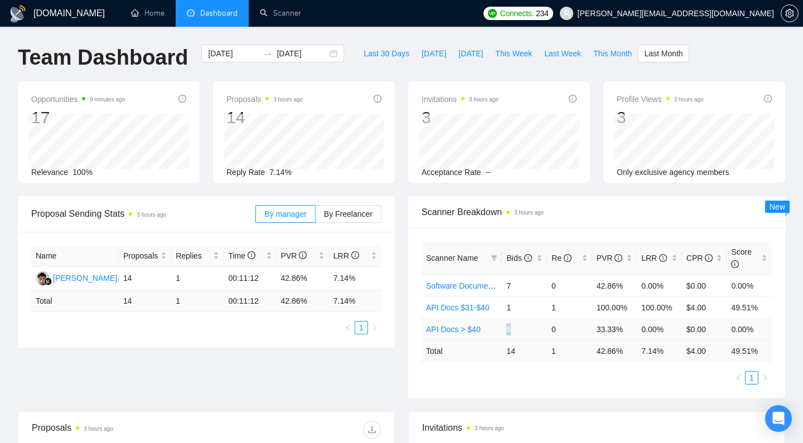
click at [505, 328] on td "6" at bounding box center [524, 329] width 45 height 22
drag, startPoint x: 648, startPoint y: 328, endPoint x: 667, endPoint y: 327, distance: 18.4
click at [667, 327] on td "0.00%" at bounding box center [659, 329] width 45 height 22
click at [448, 328] on link "API Docs > $40" at bounding box center [453, 329] width 55 height 9
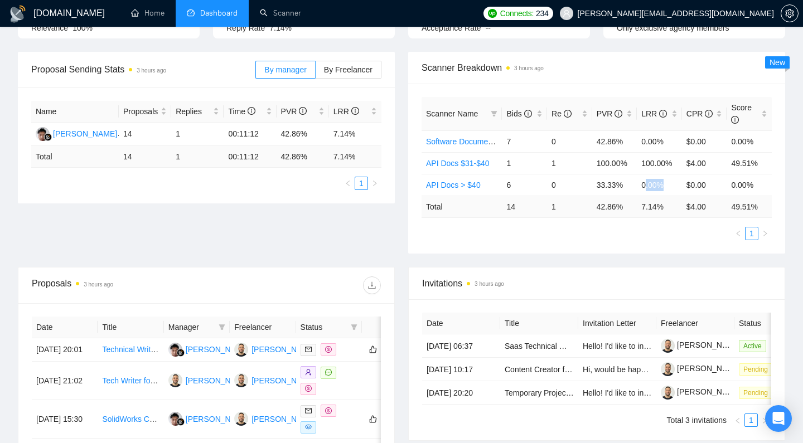
scroll to position [145, 0]
click at [569, 259] on div "Proposal Sending Stats 3 hours ago By manager By Freelancer Name Proposals Repl…" at bounding box center [401, 158] width 780 height 215
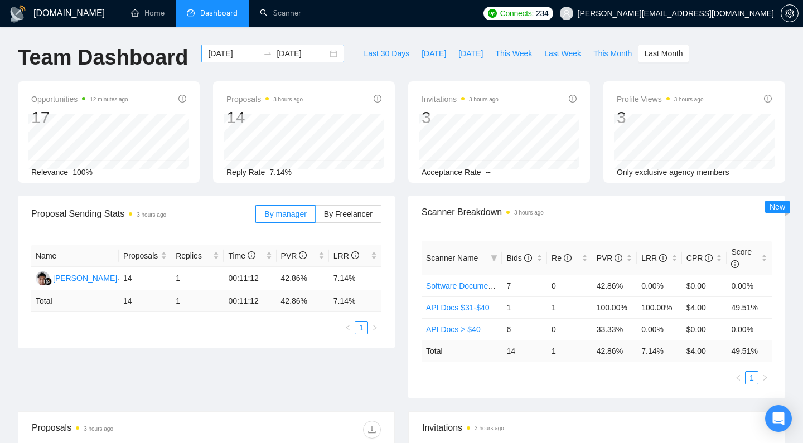
scroll to position [0, 0]
click at [322, 52] on div "2025-09-01 2025-09-30" at bounding box center [272, 54] width 143 height 18
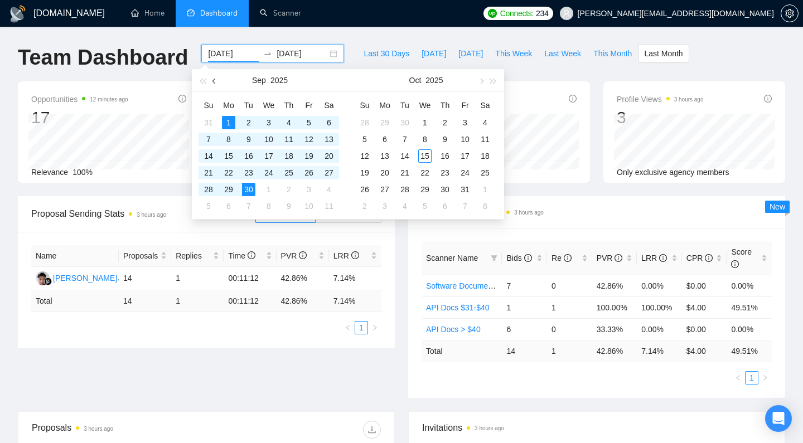
click at [217, 81] on span "button" at bounding box center [215, 81] width 6 height 6
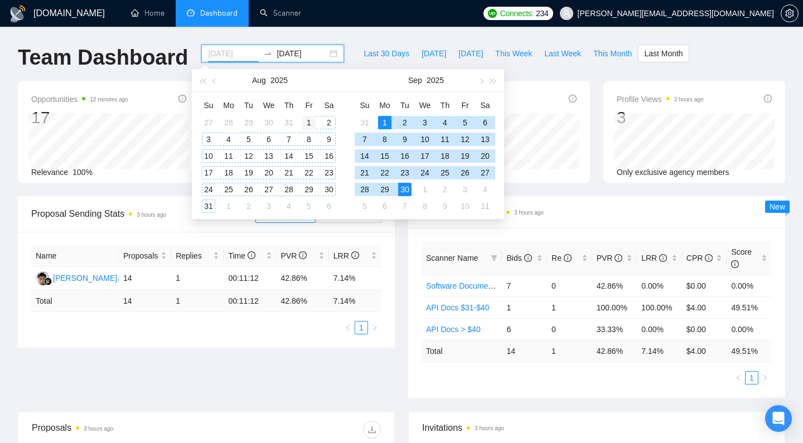
type input "2025-08-01"
click at [318, 122] on td "1" at bounding box center [309, 122] width 20 height 17
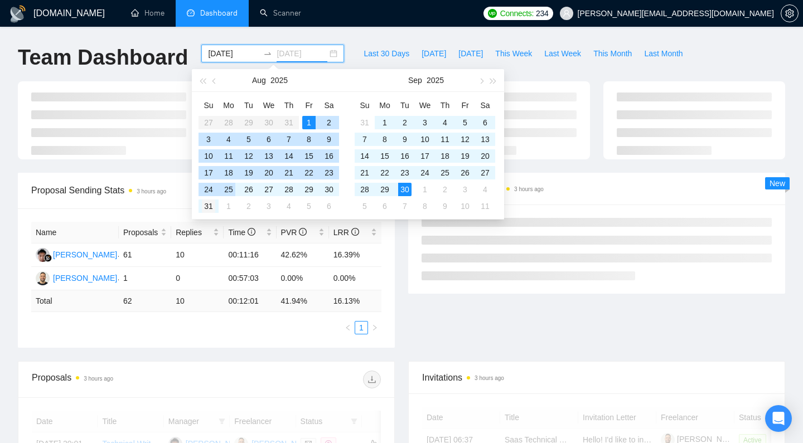
type input "2025-08-31"
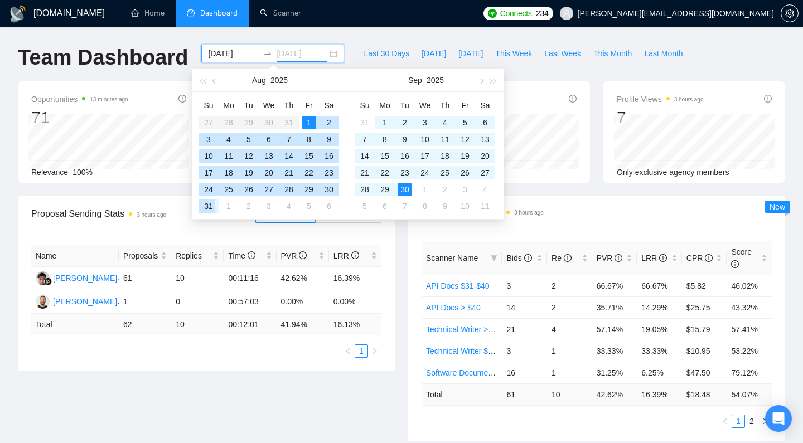
click at [211, 202] on div "31" at bounding box center [208, 206] width 13 height 13
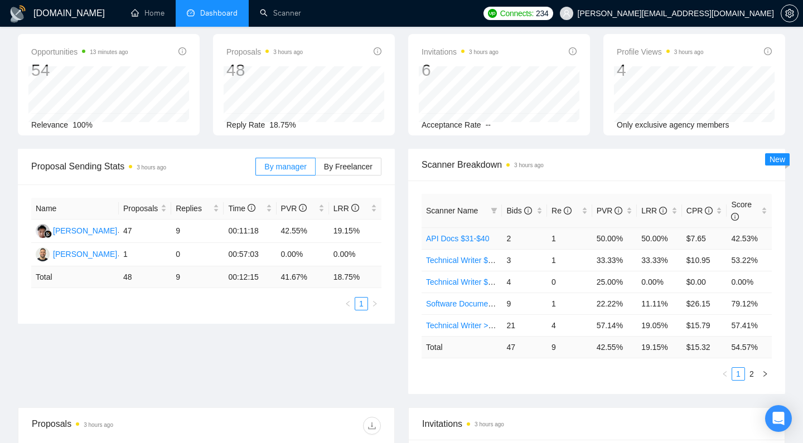
scroll to position [49, 0]
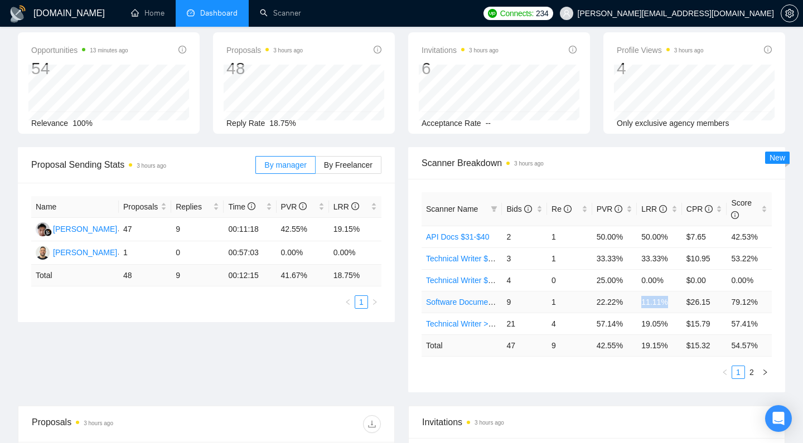
drag, startPoint x: 672, startPoint y: 300, endPoint x: 641, endPoint y: 301, distance: 30.7
click at [641, 301] on td "11.11%" at bounding box center [659, 302] width 45 height 22
drag, startPoint x: 676, startPoint y: 235, endPoint x: 631, endPoint y: 236, distance: 45.2
click at [632, 236] on tr "API Docs $31-$40 2 1 50.00% 50.00% $7.65 42.53%" at bounding box center [596, 237] width 350 height 22
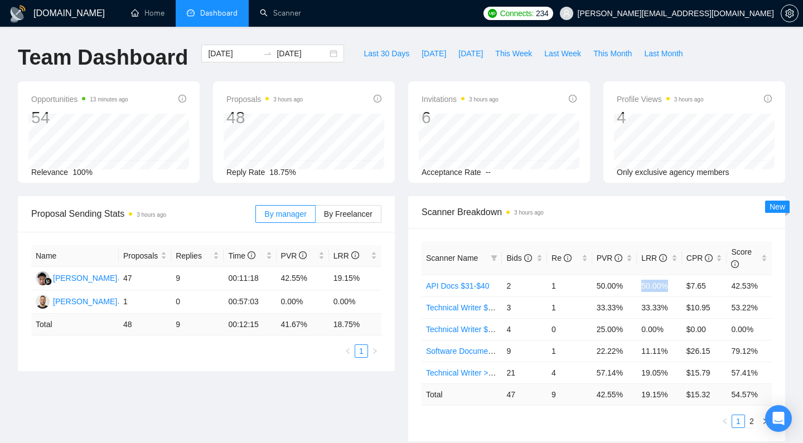
scroll to position [0, 0]
click at [222, 56] on input "2025-08-01" at bounding box center [233, 53] width 51 height 12
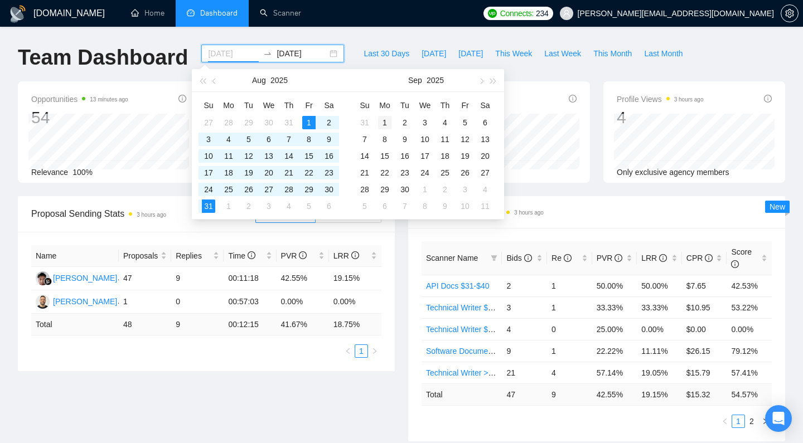
type input "2025-09-01"
click at [387, 124] on div "1" at bounding box center [384, 122] width 13 height 13
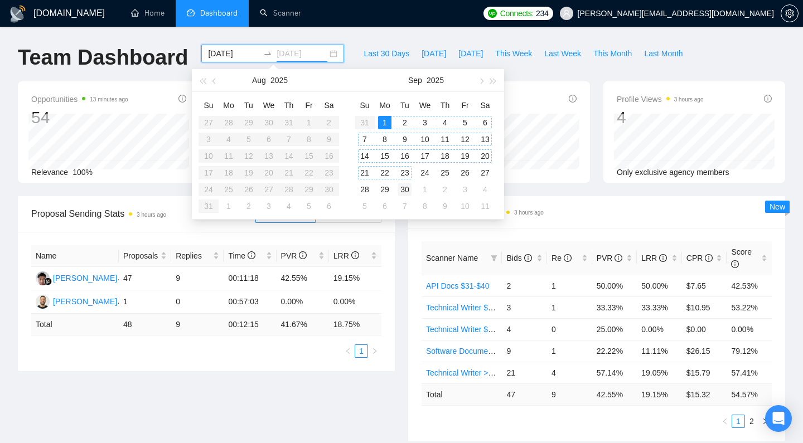
type input "2025-09-30"
click at [401, 187] on div "30" at bounding box center [404, 189] width 13 height 13
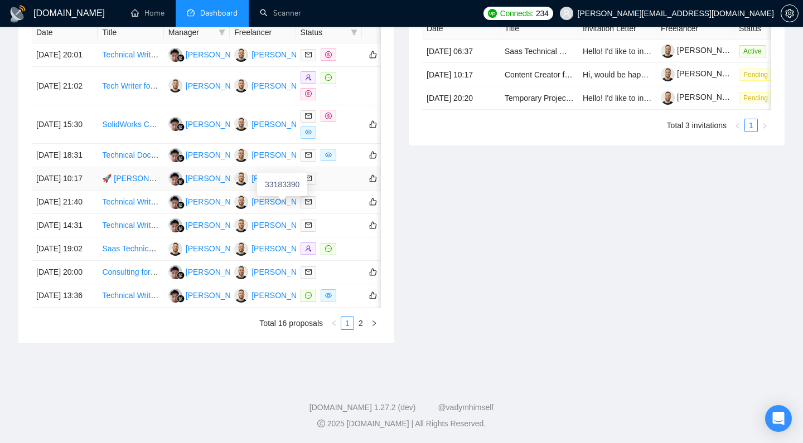
scroll to position [523, 0]
click at [357, 323] on link "2" at bounding box center [361, 323] width 12 height 12
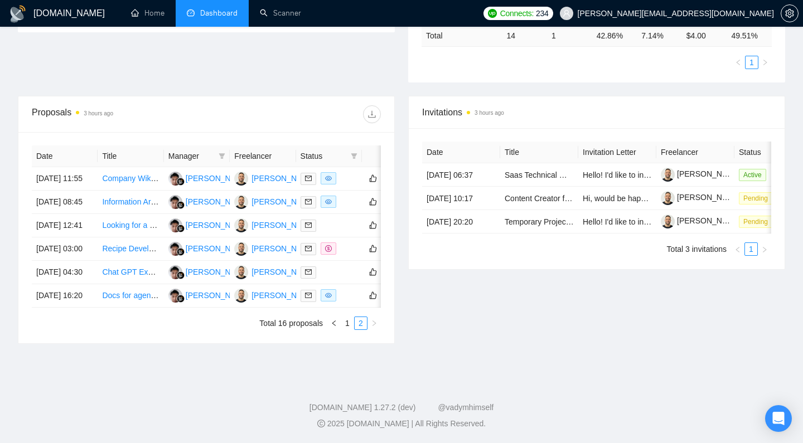
scroll to position [378, 0]
click at [134, 291] on link "Docs for agentic coding suite" at bounding box center [152, 295] width 100 height 9
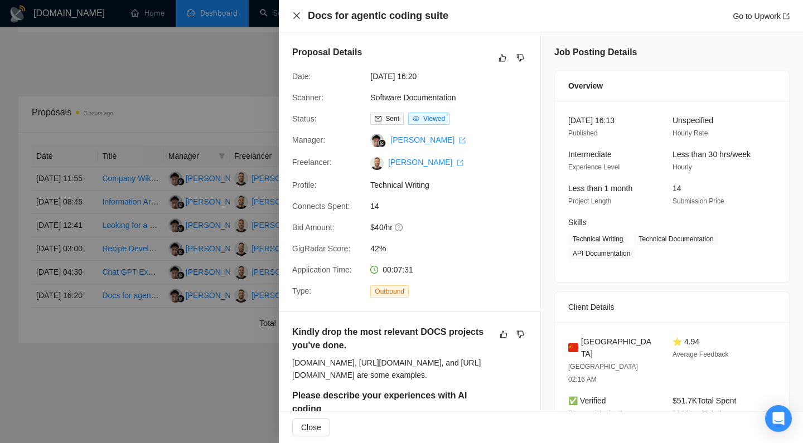
click at [293, 13] on icon "close" at bounding box center [296, 15] width 9 height 9
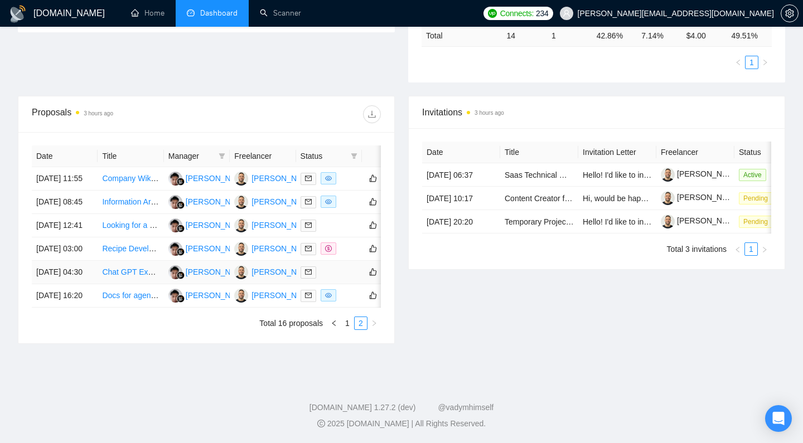
click at [130, 268] on link "Chat GPT Expert" at bounding box center [131, 272] width 59 height 9
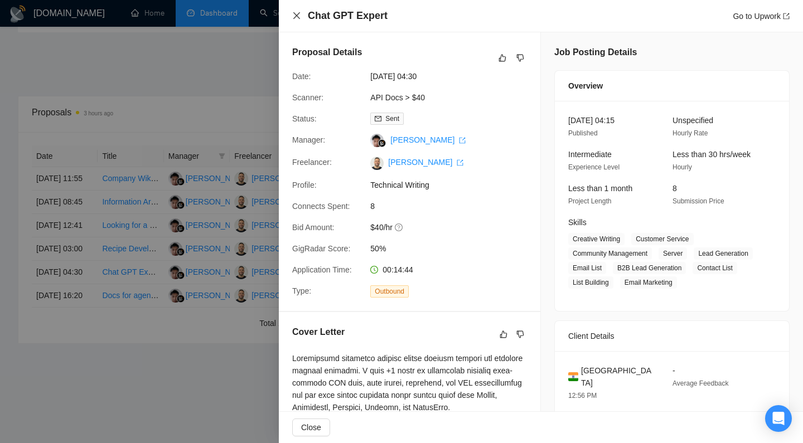
click at [298, 14] on icon "close" at bounding box center [296, 15] width 9 height 9
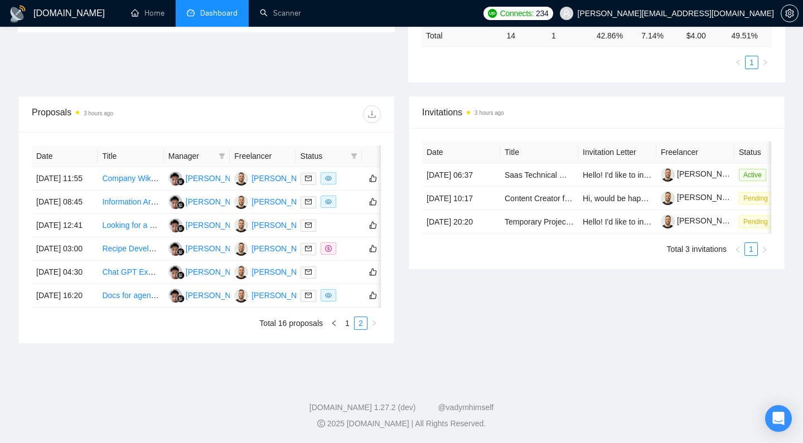
scroll to position [368, 0]
click at [125, 244] on link "Recipe Developer / Food Scientist / R&D Chef – Better-for-You Confectionery (Re…" at bounding box center [262, 248] width 320 height 9
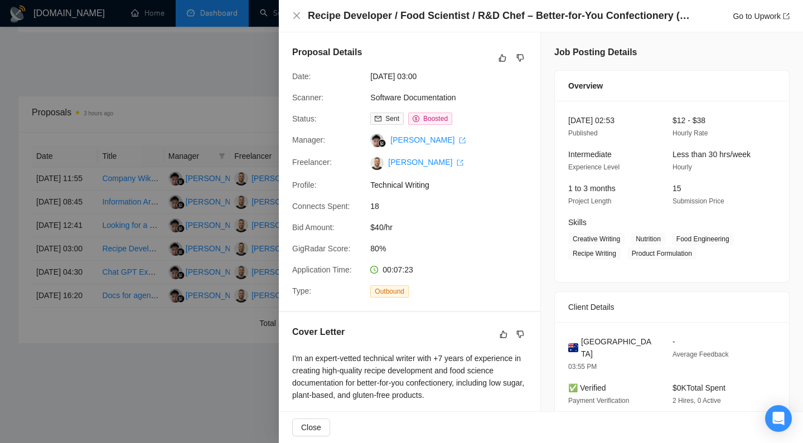
scroll to position [0, 0]
click at [405, 19] on h4 "Recipe Developer / Food Scientist / R&D Chef – Better-for-You Confectionery (Re…" at bounding box center [500, 16] width 385 height 14
copy h4 "Food"
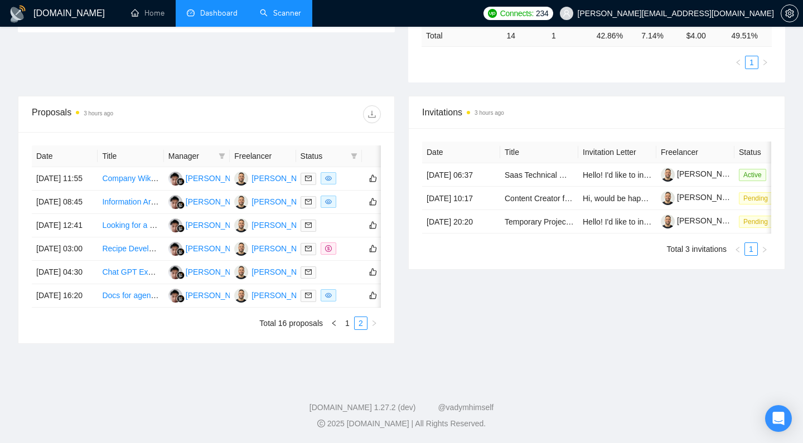
click at [285, 16] on link "Scanner" at bounding box center [280, 12] width 41 height 9
click at [132, 221] on link "Looking for a Make.com Specialist to Build AI Copywriting Automation (G Docs + …" at bounding box center [290, 225] width 378 height 9
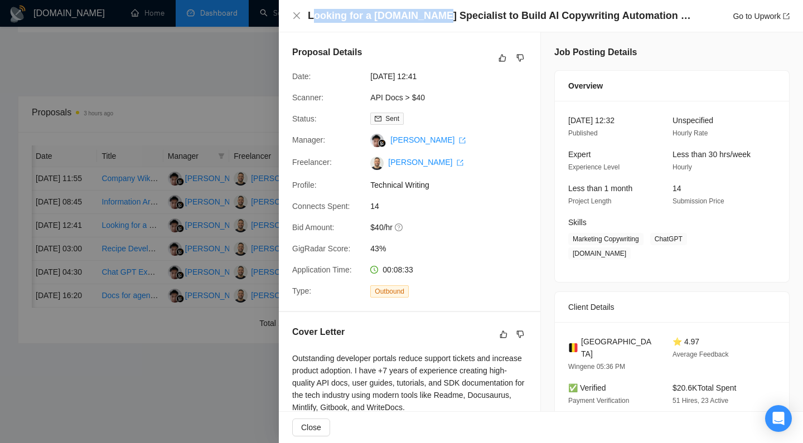
drag, startPoint x: 311, startPoint y: 16, endPoint x: 454, endPoint y: 14, distance: 143.3
click at [443, 13] on h4 "Looking for a Make.com Specialist to Build AI Copywriting Automation (G Docs + …" at bounding box center [500, 16] width 385 height 14
drag, startPoint x: 457, startPoint y: 14, endPoint x: 435, endPoint y: 15, distance: 22.3
click at [457, 14] on h4 "Looking for a Make.com Specialist to Build AI Copywriting Automation (G Docs + …" at bounding box center [500, 16] width 385 height 14
drag, startPoint x: 413, startPoint y: 15, endPoint x: 386, endPoint y: 13, distance: 27.4
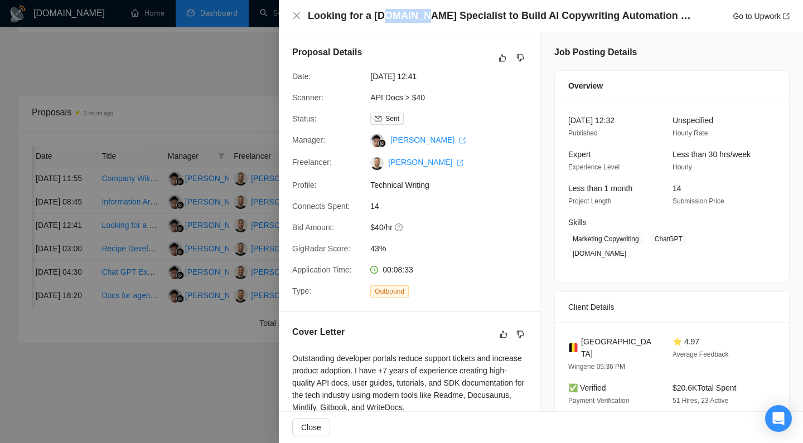
click at [386, 13] on h4 "Looking for a Make.com Specialist to Build AI Copywriting Automation (G Docs + …" at bounding box center [500, 16] width 385 height 14
drag, startPoint x: 371, startPoint y: 16, endPoint x: 417, endPoint y: 12, distance: 46.4
click at [417, 12] on h4 "Looking for a Make.com Specialist to Build AI Copywriting Automation (G Docs + …" at bounding box center [500, 16] width 385 height 14
copy h4 "[DOMAIN_NAME]"
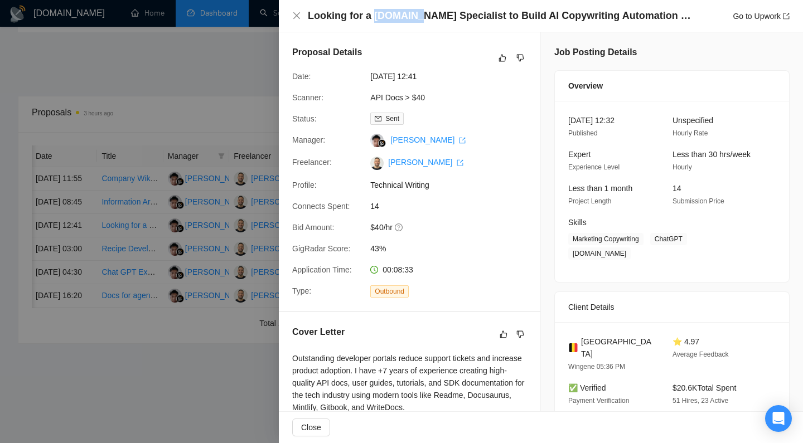
drag, startPoint x: 294, startPoint y: 14, endPoint x: 276, endPoint y: 55, distance: 44.4
click at [294, 14] on icon "close" at bounding box center [296, 15] width 9 height 9
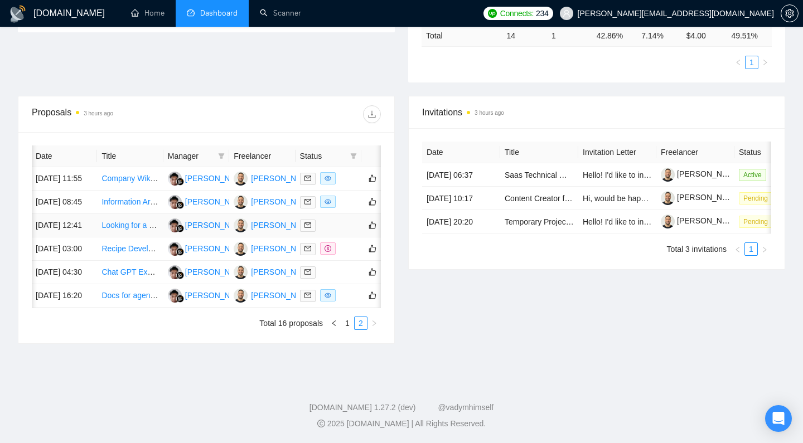
click at [134, 221] on link "Looking for a Make.com Specialist to Build AI Copywriting Automation (G Docs + …" at bounding box center [290, 225] width 378 height 9
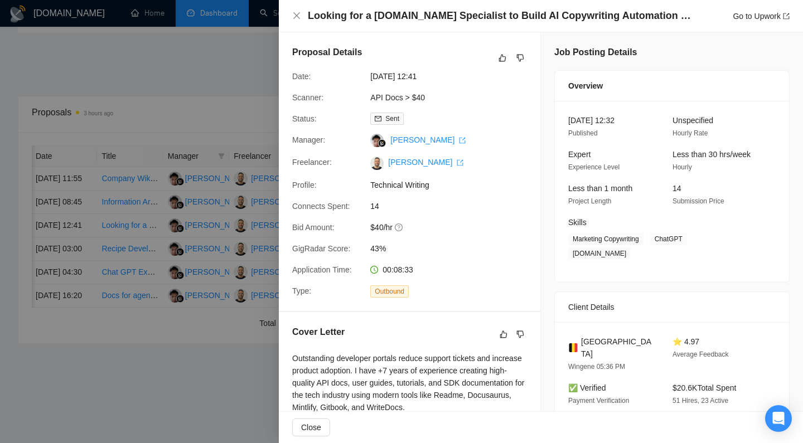
click at [170, 210] on div at bounding box center [401, 221] width 803 height 443
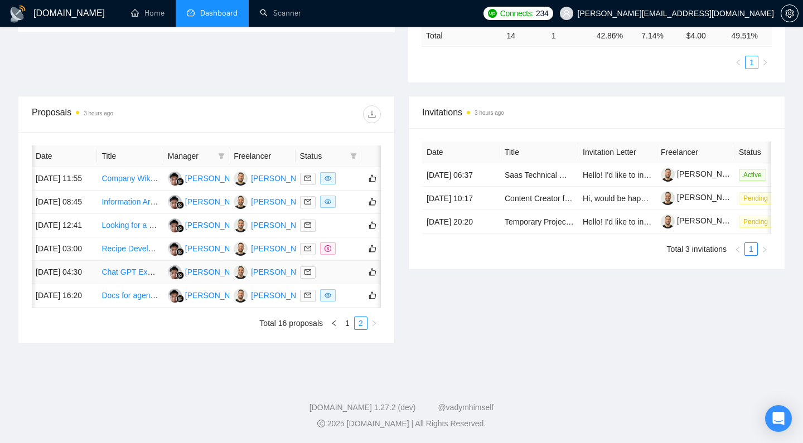
click at [125, 268] on link "Chat GPT Expert" at bounding box center [130, 272] width 59 height 9
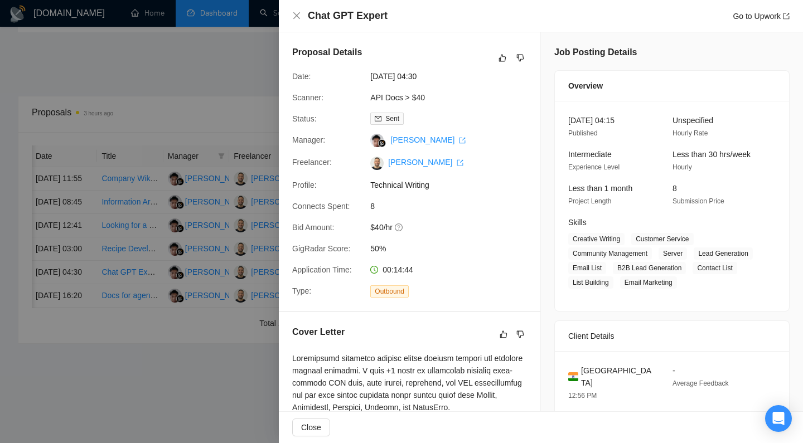
click at [290, 11] on div "Chat GPT Expert Go to Upwork" at bounding box center [541, 16] width 524 height 32
click at [293, 14] on icon "close" at bounding box center [296, 15] width 9 height 9
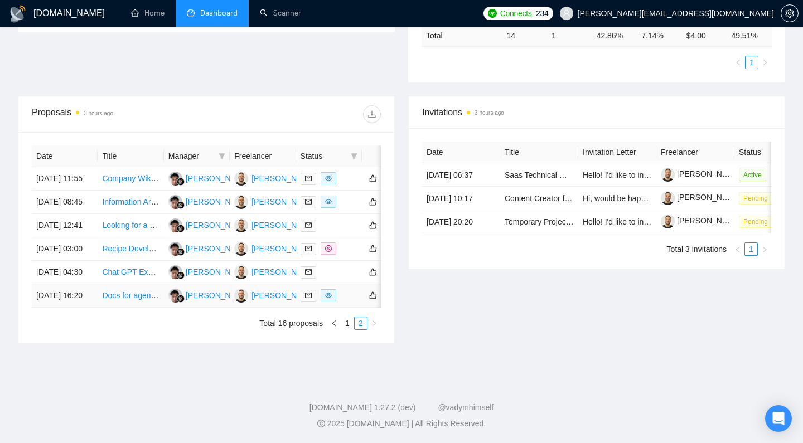
scroll to position [0, 0]
click at [344, 329] on link "1" at bounding box center [347, 323] width 12 height 12
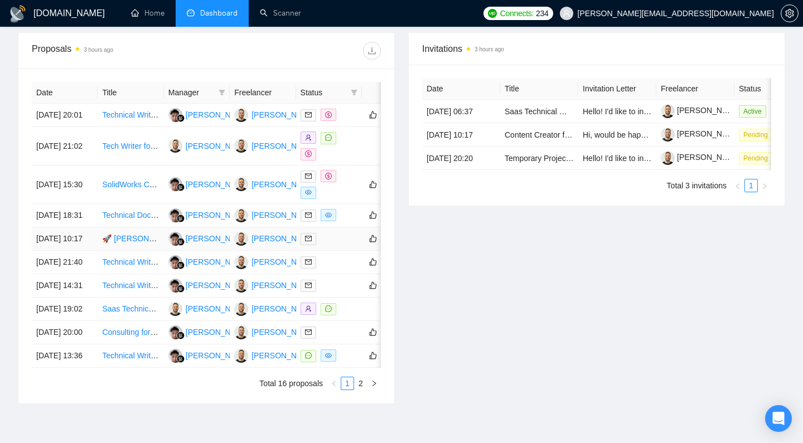
scroll to position [378, 0]
click at [462, 280] on div "Invitations 3 hours ago Date Title Invitation Letter Freelancer Status 20 Sep, …" at bounding box center [596, 219] width 390 height 372
click at [537, 163] on link "Temporary Project Manager for Footwear Company" at bounding box center [593, 158] width 178 height 9
click at [553, 140] on link "Content Creator for Data Infrastructure / Cloud" at bounding box center [584, 135] width 161 height 9
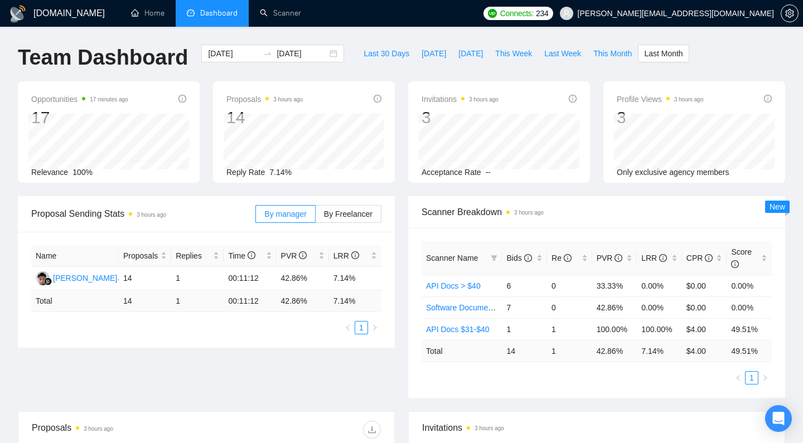
scroll to position [3, 0]
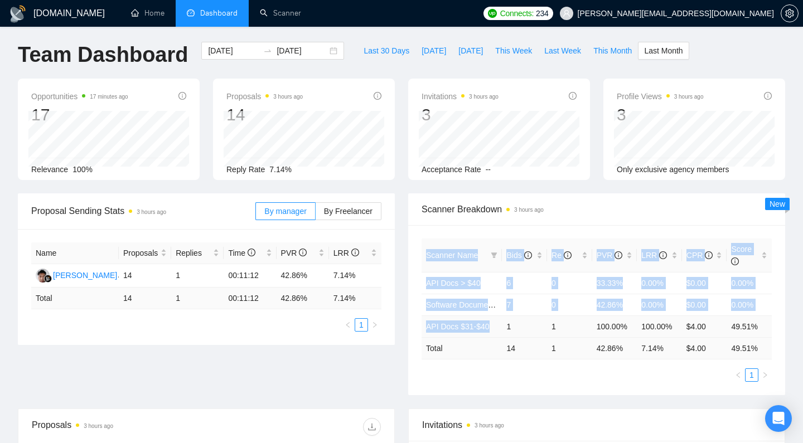
drag, startPoint x: 504, startPoint y: 324, endPoint x: 768, endPoint y: 327, distance: 263.7
click at [778, 326] on div "Scanner Name Bids Re PVR LRR CPR Score API Docs > $40 6 0 33.33% 0.00% $0.00 0.…" at bounding box center [596, 310] width 377 height 170
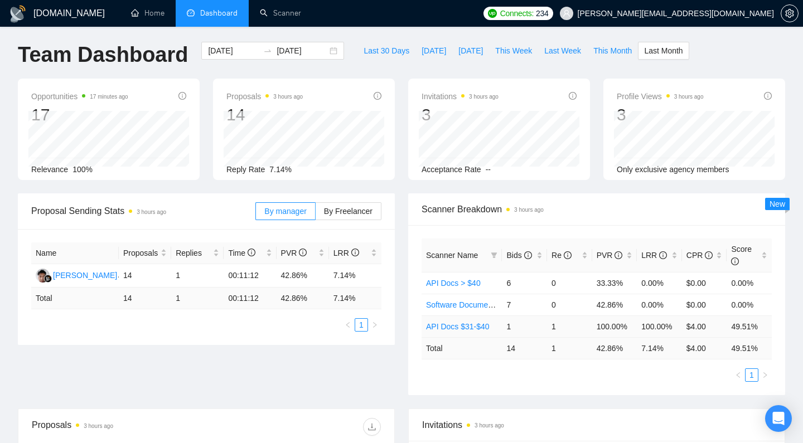
click at [767, 327] on td "49.51%" at bounding box center [748, 326] width 45 height 22
drag, startPoint x: 650, startPoint y: 304, endPoint x: 650, endPoint y: 314, distance: 9.5
click at [673, 304] on td "0.00%" at bounding box center [659, 305] width 45 height 22
click at [396, 17] on ul "Home Dashboard Scanner" at bounding box center [296, 13] width 361 height 27
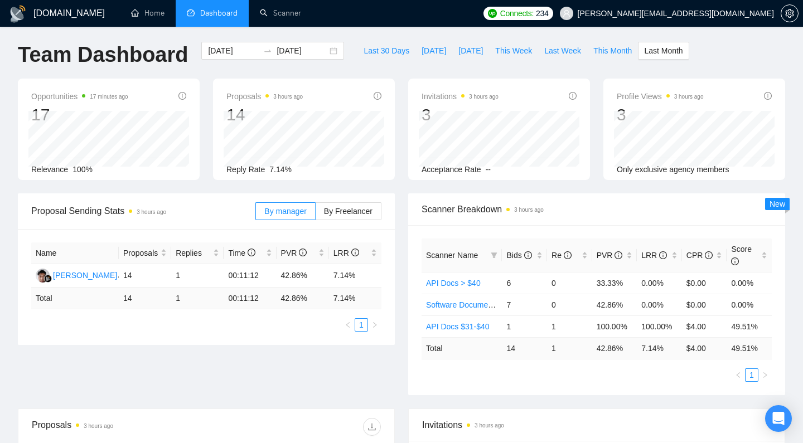
click at [396, 17] on ul "Home Dashboard Scanner" at bounding box center [296, 13] width 361 height 27
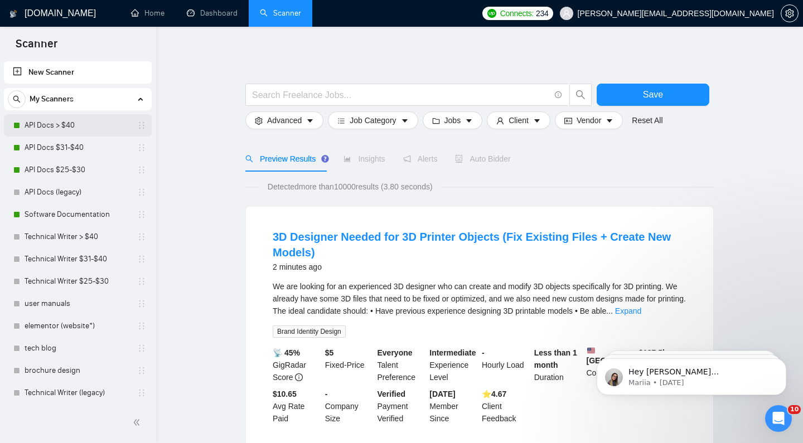
click at [67, 129] on link "API Docs > $40" at bounding box center [78, 125] width 106 height 22
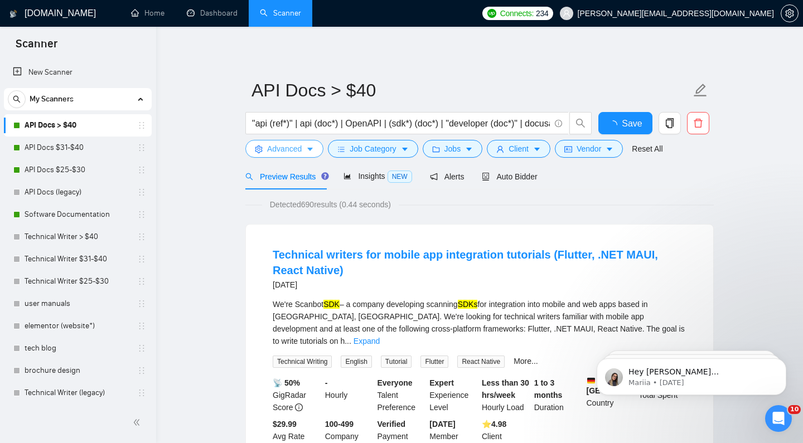
click at [292, 153] on span "Advanced" at bounding box center [284, 149] width 35 height 12
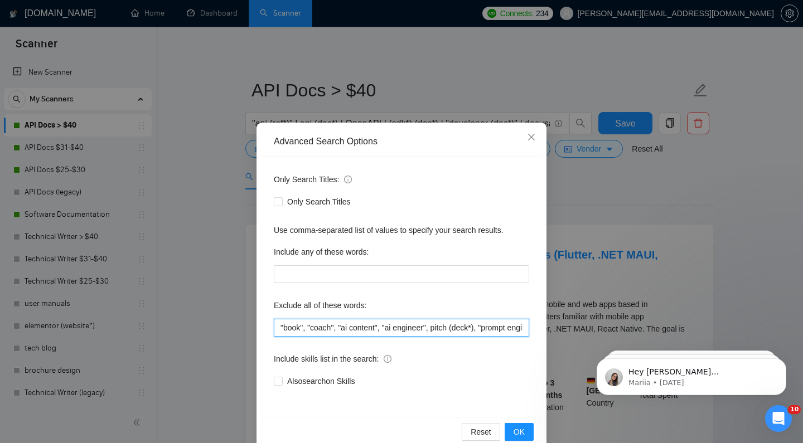
drag, startPoint x: 287, startPoint y: 327, endPoint x: 257, endPoint y: 324, distance: 29.6
click at [257, 325] on div "Advanced Search Options Only Search Titles: Only Search Titles Use comma-separa…" at bounding box center [401, 287] width 290 height 328
paste input "[DOMAIN_NAME]"
drag, startPoint x: 326, startPoint y: 326, endPoint x: 268, endPoint y: 327, distance: 58.0
click at [268, 327] on div "Only Search Titles: Only Search Titles Use comma-separated list of values to sp…" at bounding box center [401, 287] width 282 height 260
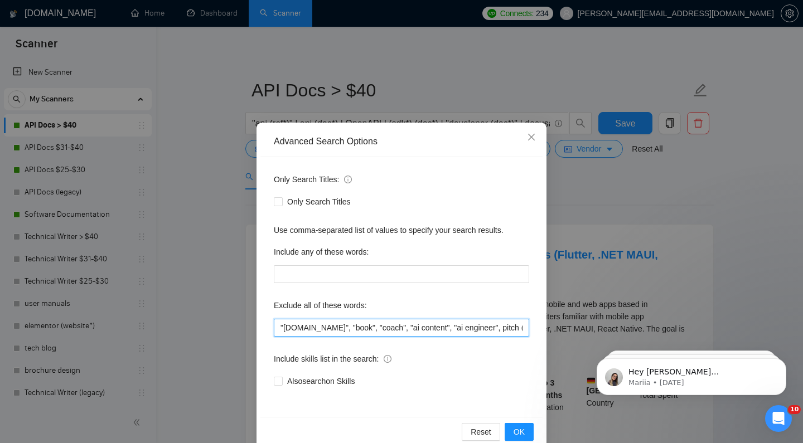
type input ""book", "coach", "ai content", "ai engineer", pitch (deck*), "prompt engineer",…"
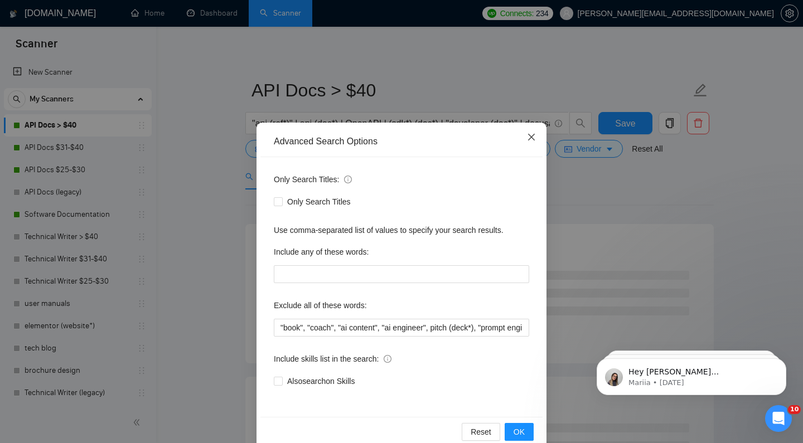
click at [533, 139] on icon "close" at bounding box center [531, 137] width 9 height 9
